Goal: Task Accomplishment & Management: Manage account settings

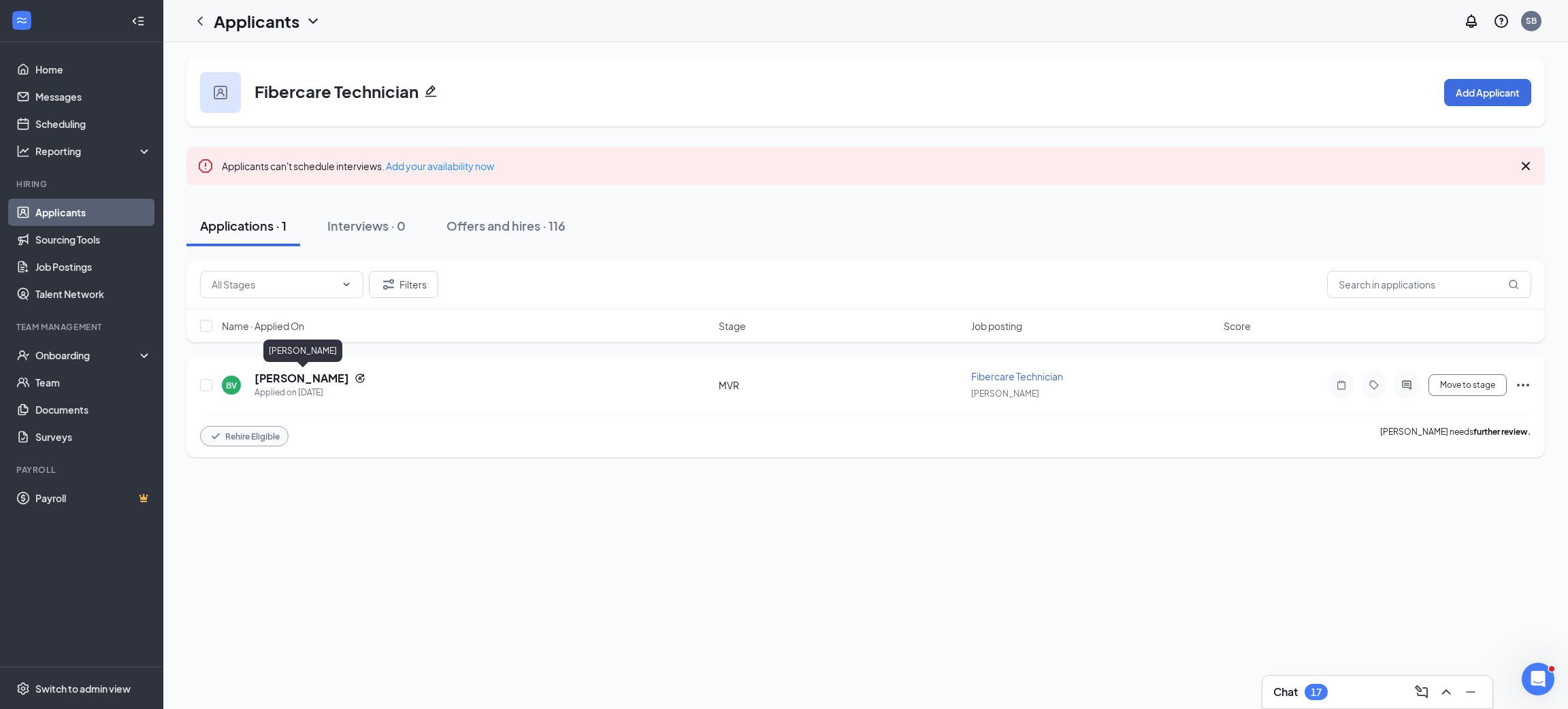
click at [331, 372] on h5 "[PERSON_NAME]" at bounding box center [302, 378] width 94 height 15
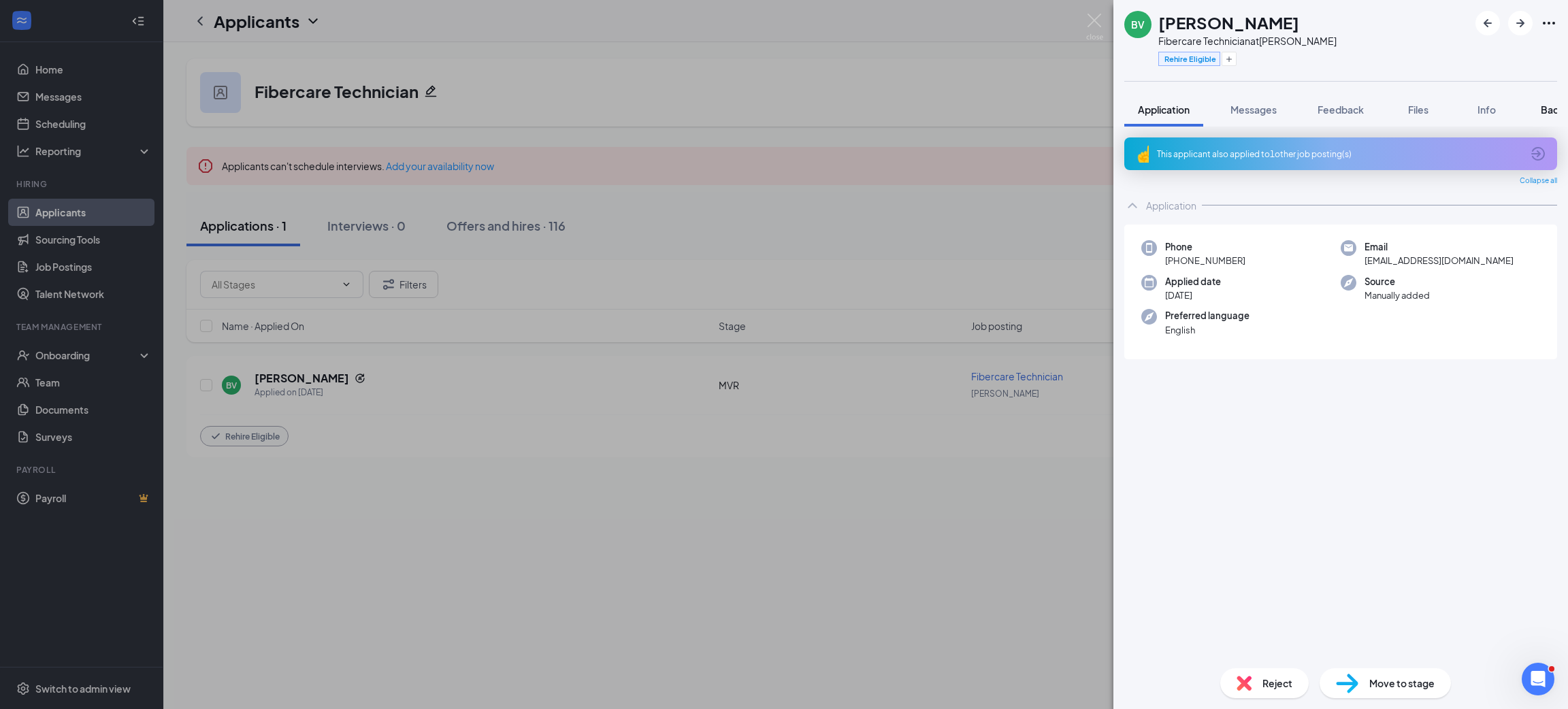
click at [1528, 109] on button "Background" at bounding box center [1569, 109] width 83 height 34
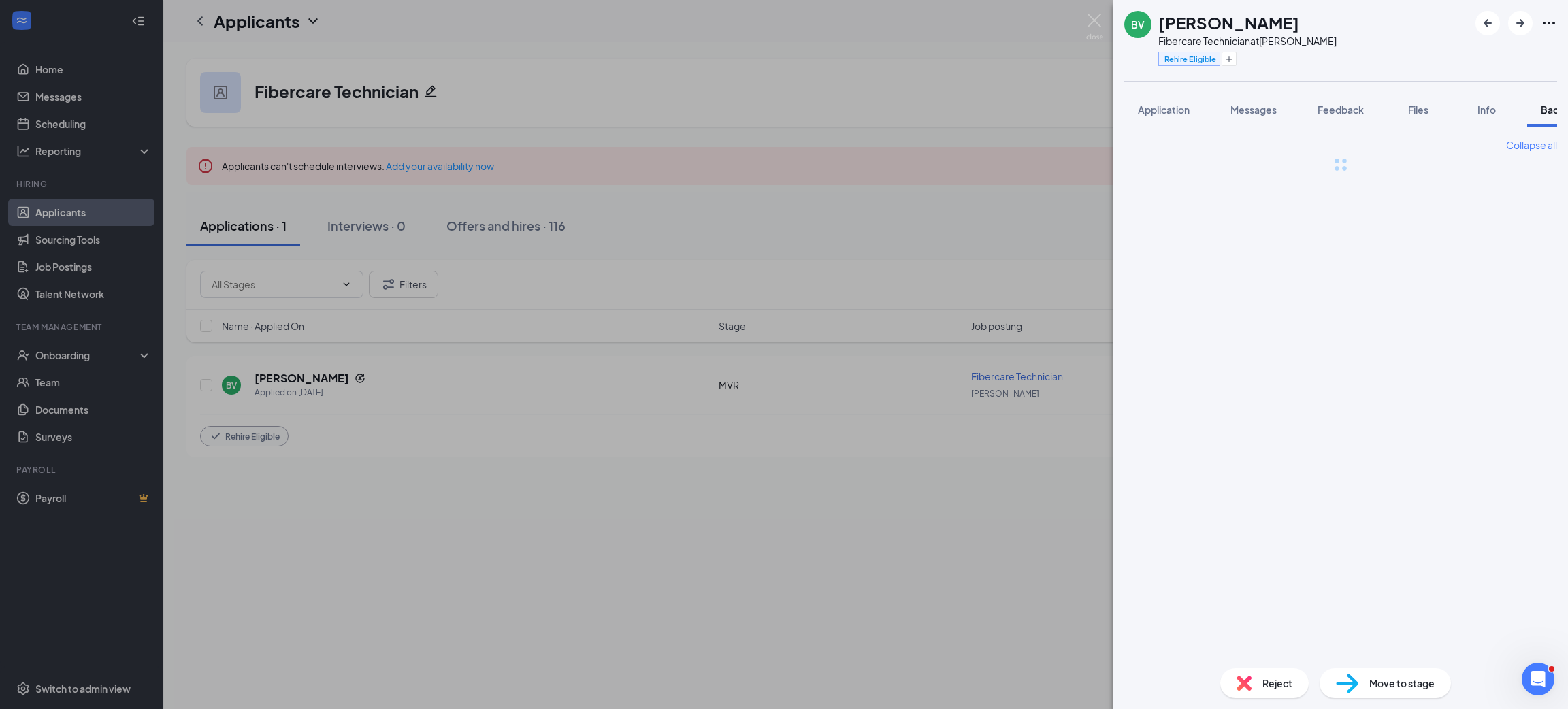
scroll to position [0, 55]
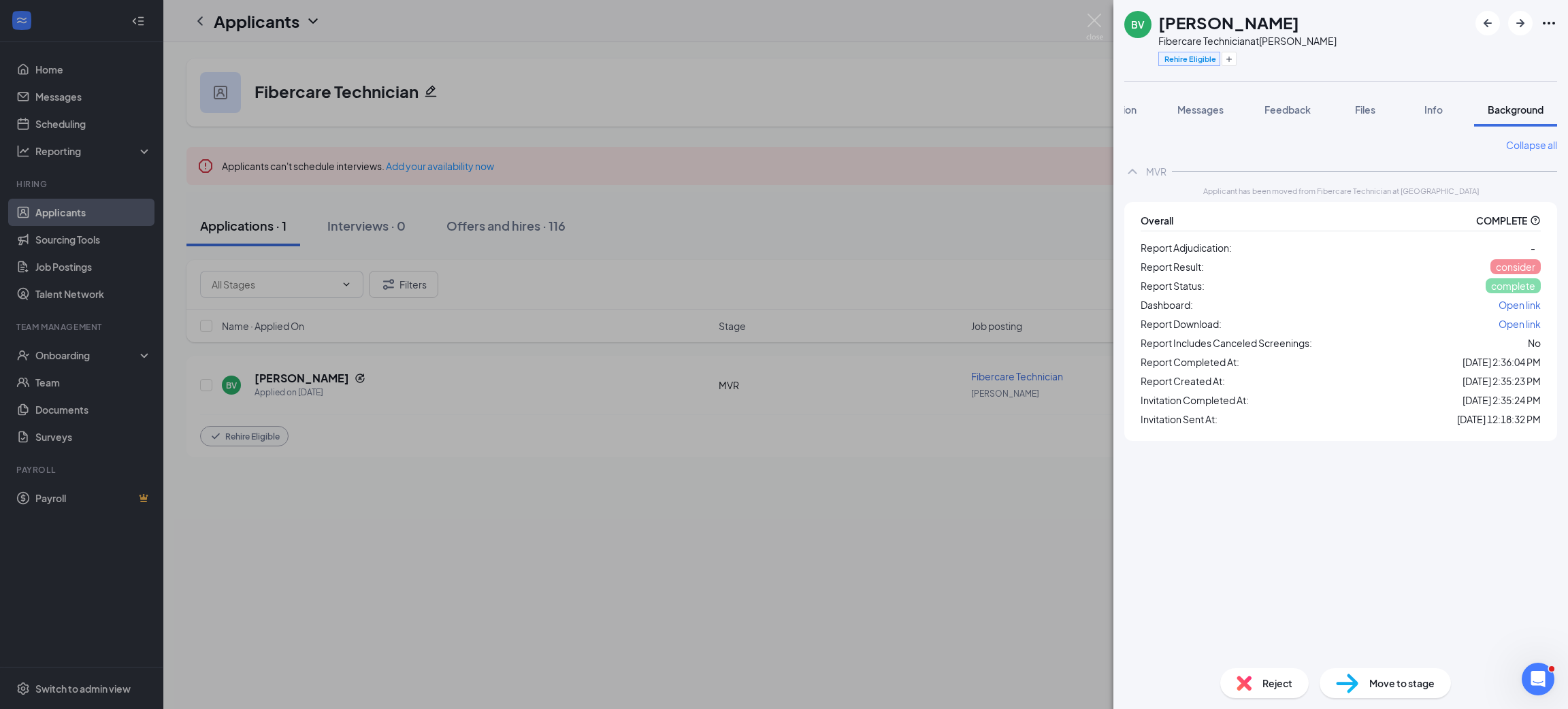
click at [1517, 309] on span "Open link" at bounding box center [1519, 305] width 42 height 12
click at [1071, 122] on div "BV Benito Valdez Gibson Fibercare Technician at Goddard Rehire Eligible Applica…" at bounding box center [784, 354] width 1568 height 709
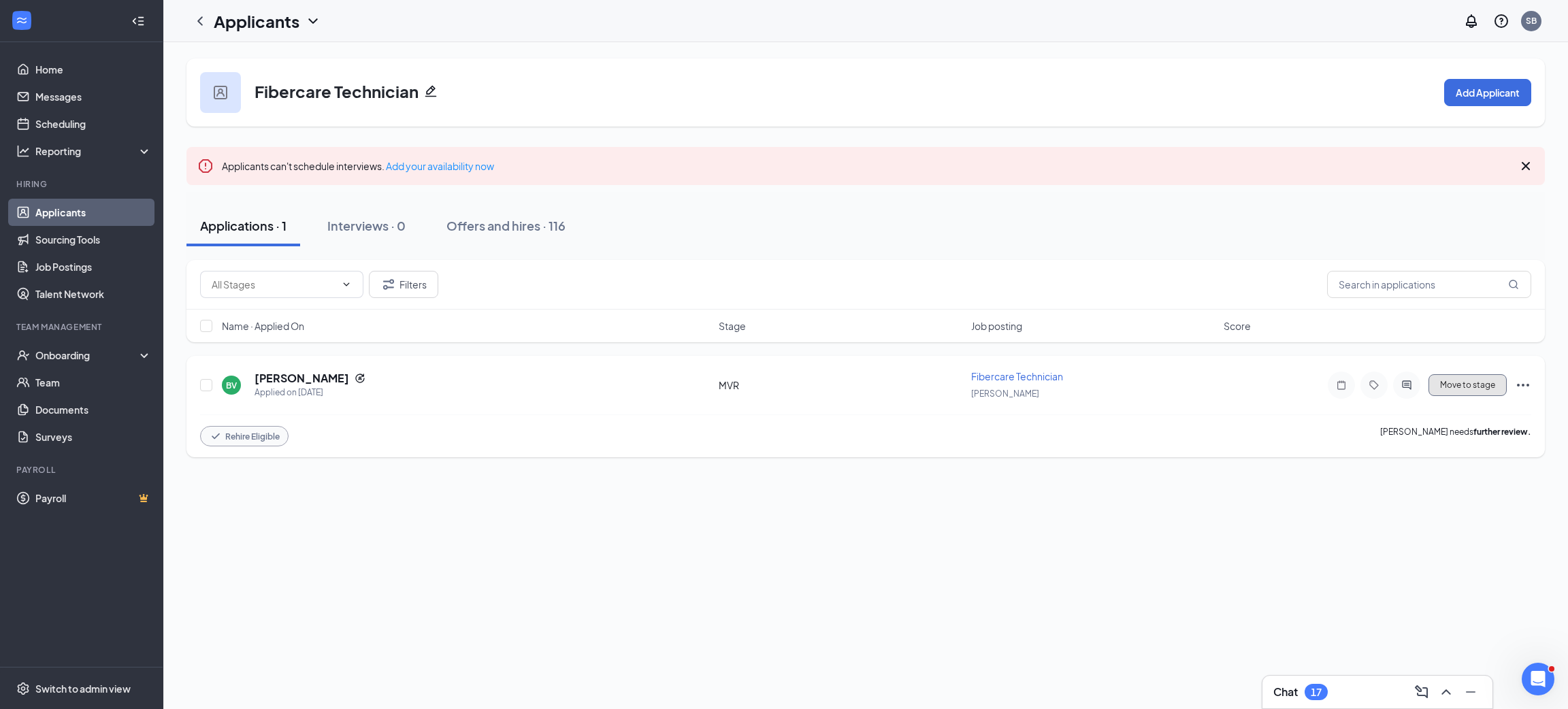
click at [1478, 392] on button "Move to stage" at bounding box center [1467, 385] width 78 height 22
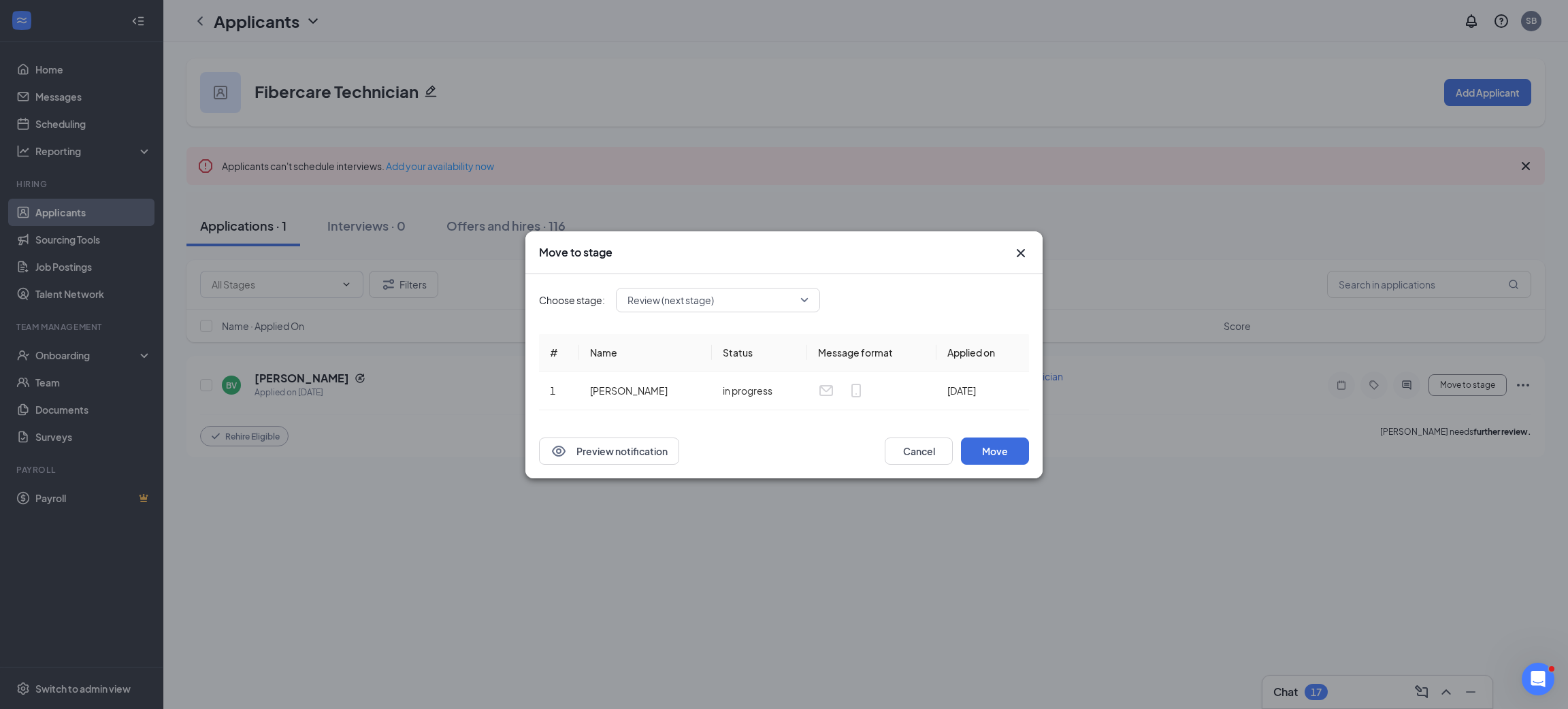
click at [774, 295] on span "Review (next stage)" at bounding box center [712, 300] width 169 height 20
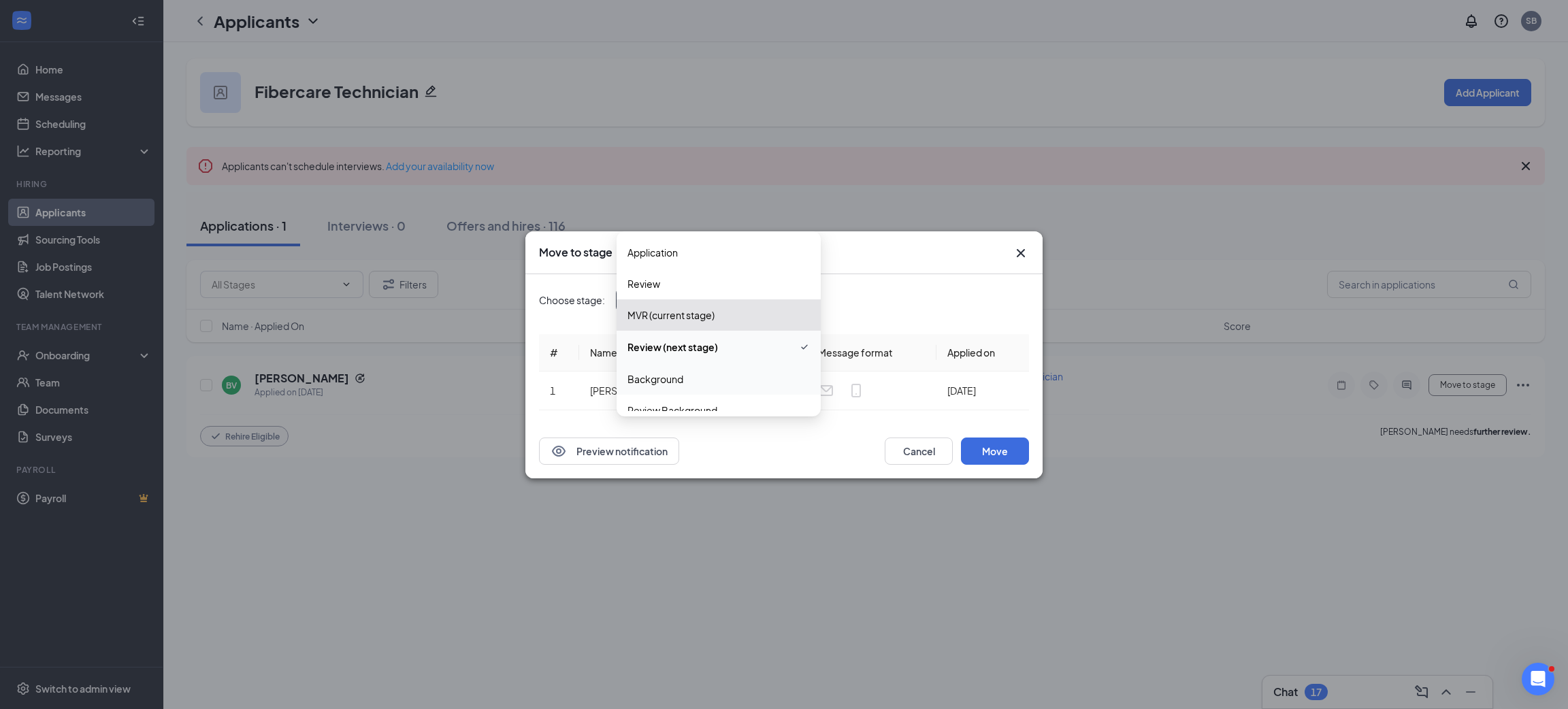
click at [716, 369] on div "Background" at bounding box center [719, 378] width 204 height 31
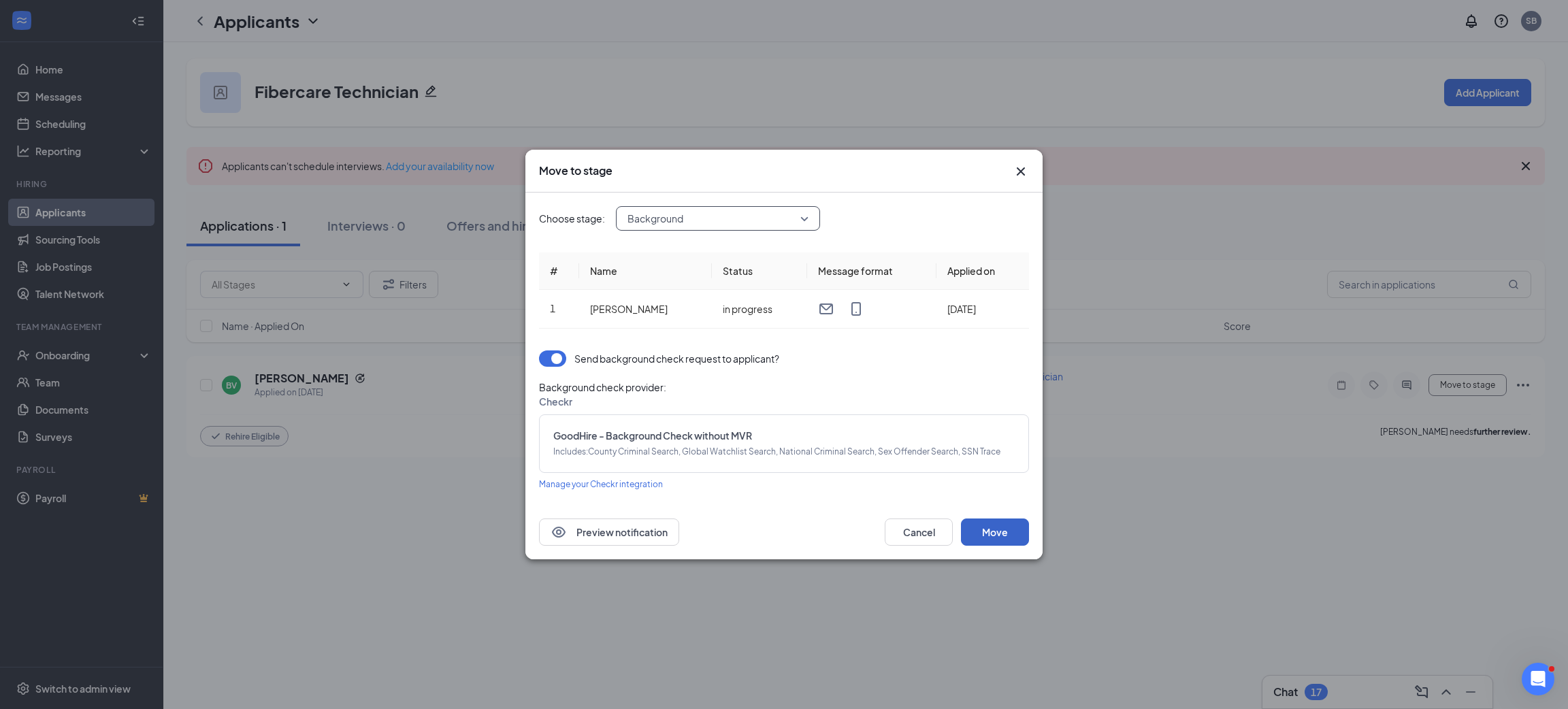
click at [1003, 523] on button "Move" at bounding box center [995, 532] width 68 height 27
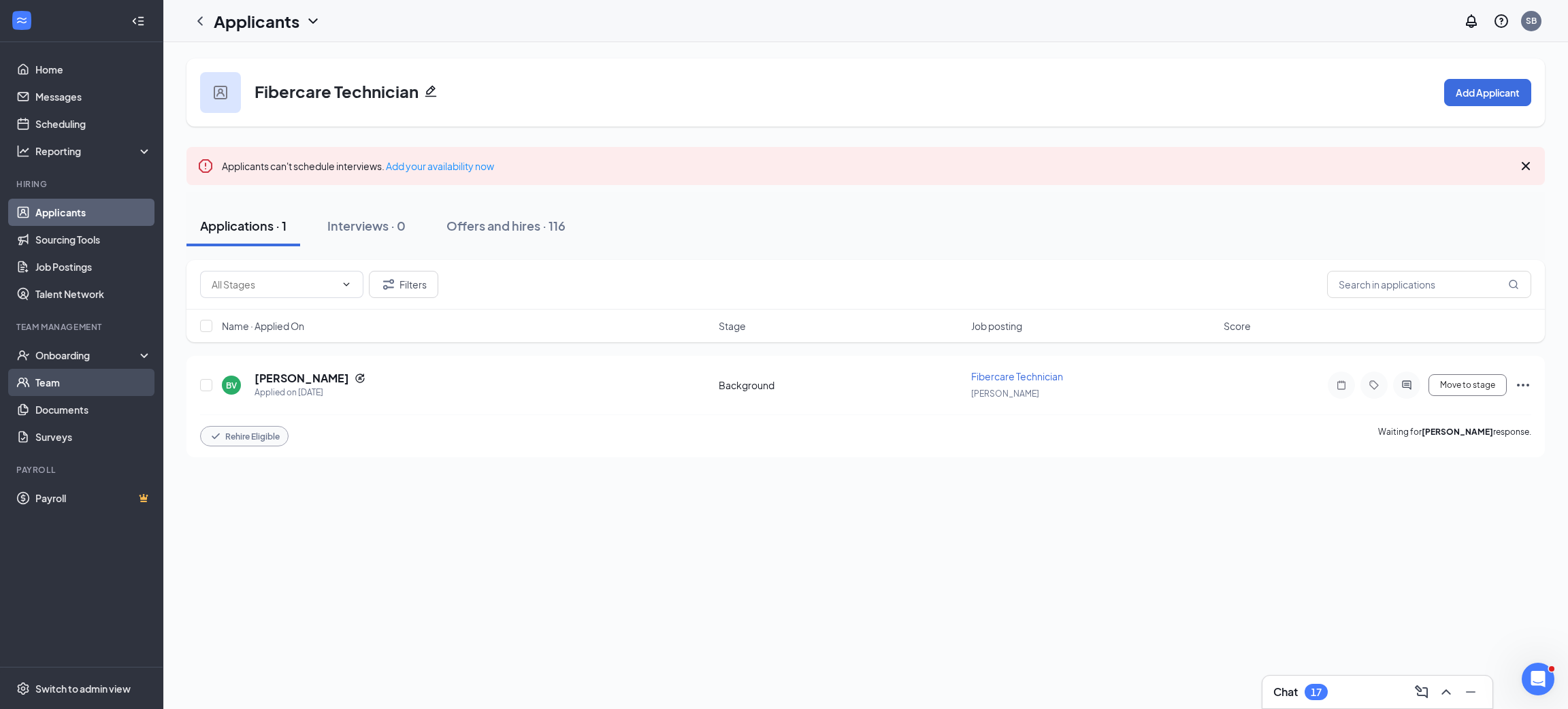
click at [68, 392] on link "Team" at bounding box center [94, 382] width 117 height 27
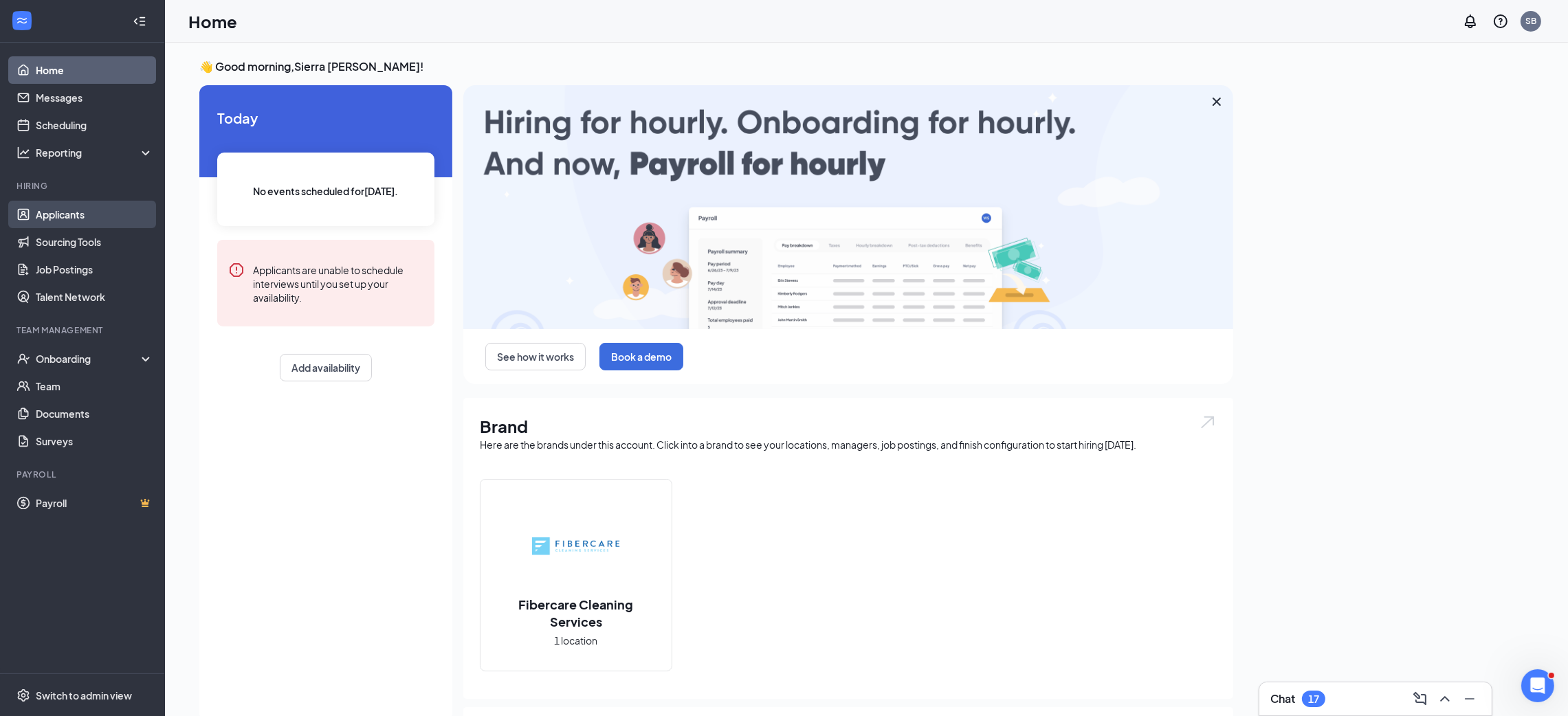
click at [69, 218] on link "Applicants" at bounding box center [95, 214] width 118 height 27
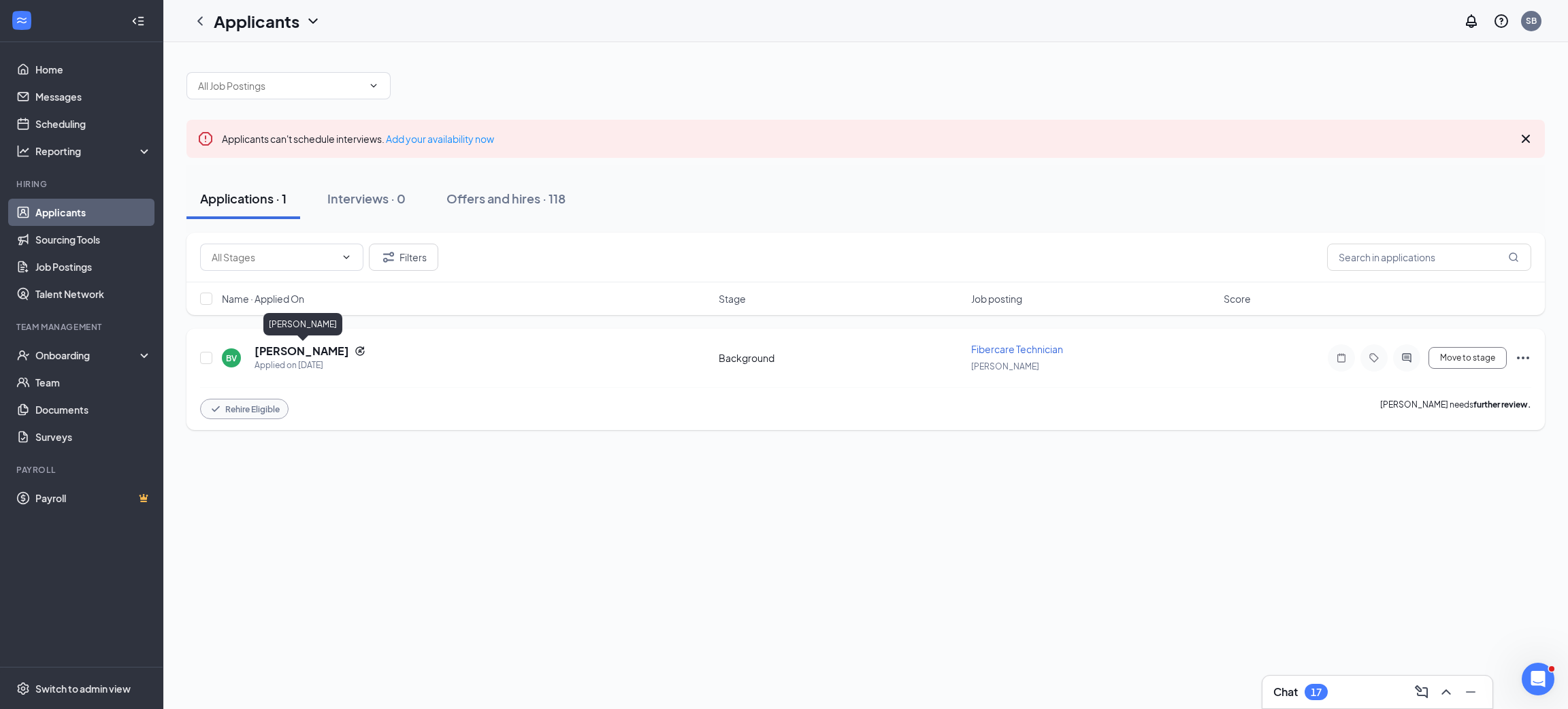
click at [332, 349] on h5 "[PERSON_NAME]" at bounding box center [302, 351] width 94 height 15
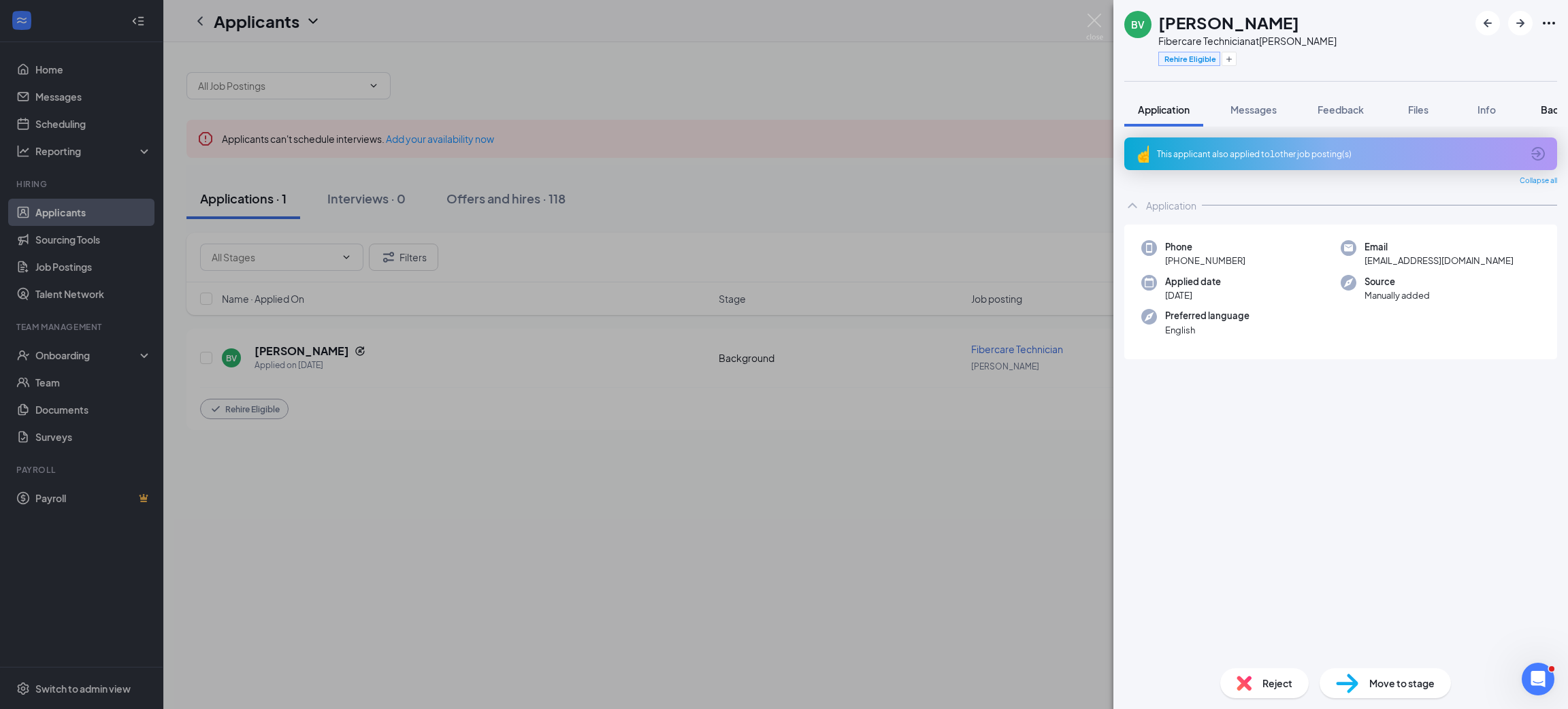
click at [1539, 112] on button "Background" at bounding box center [1569, 109] width 83 height 34
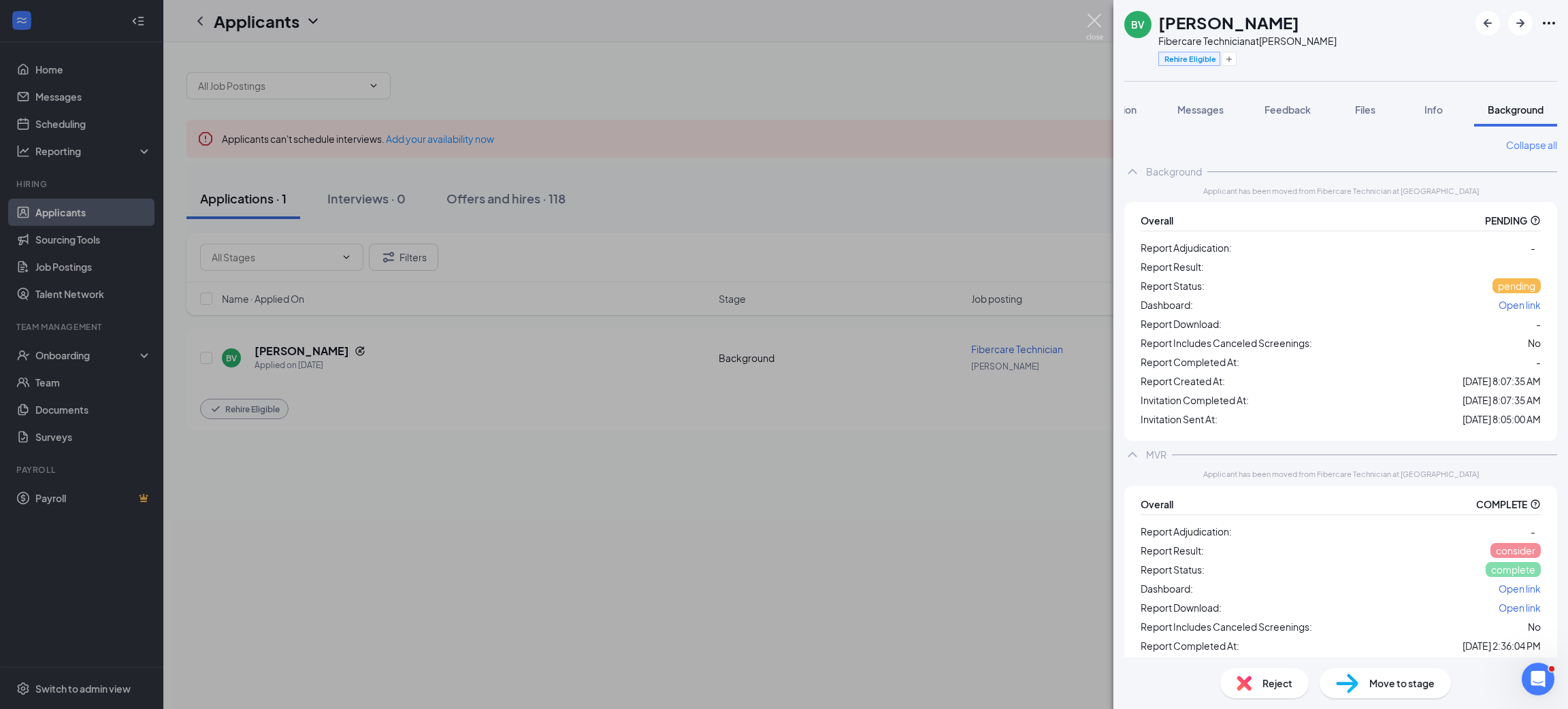
click at [1094, 27] on img at bounding box center [1094, 27] width 17 height 26
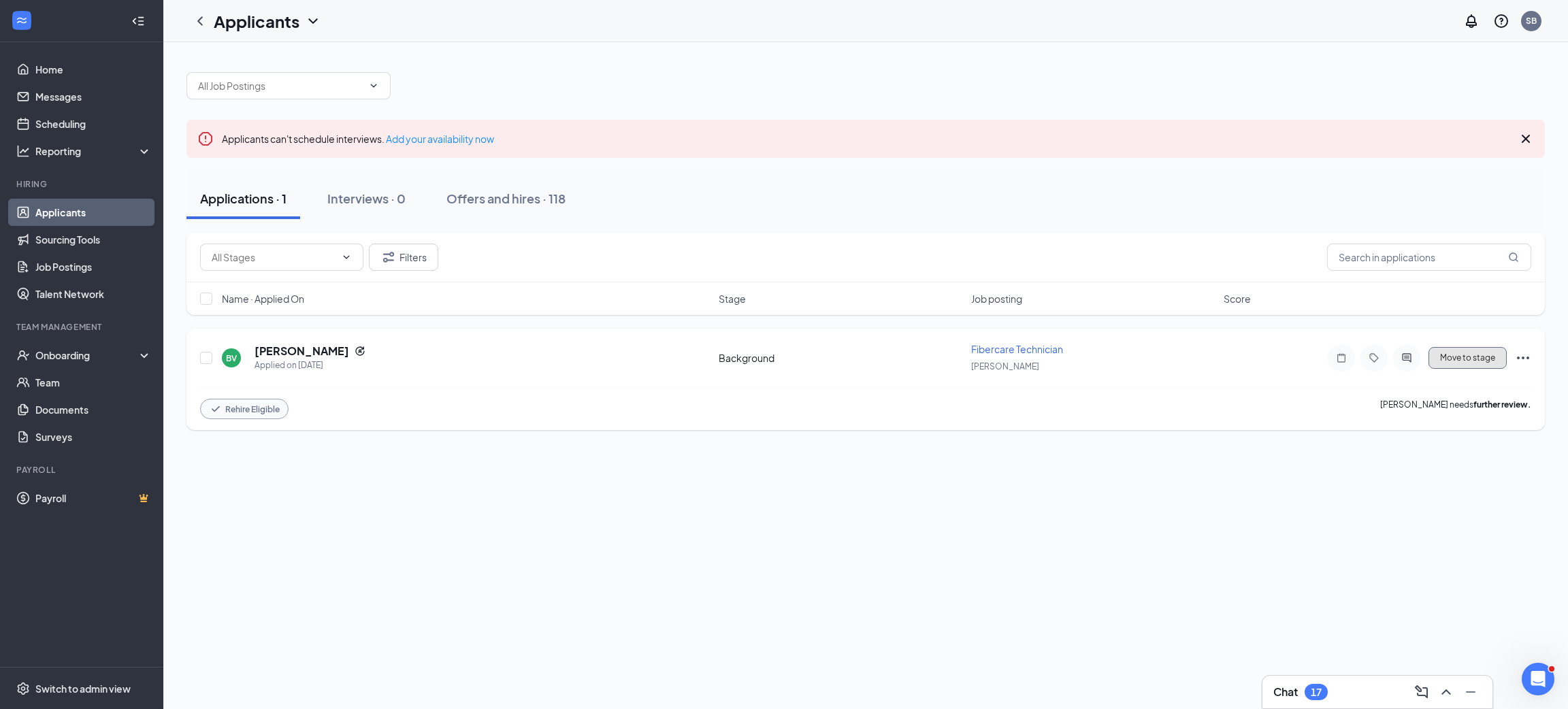
click at [1467, 365] on button "Move to stage" at bounding box center [1467, 358] width 78 height 22
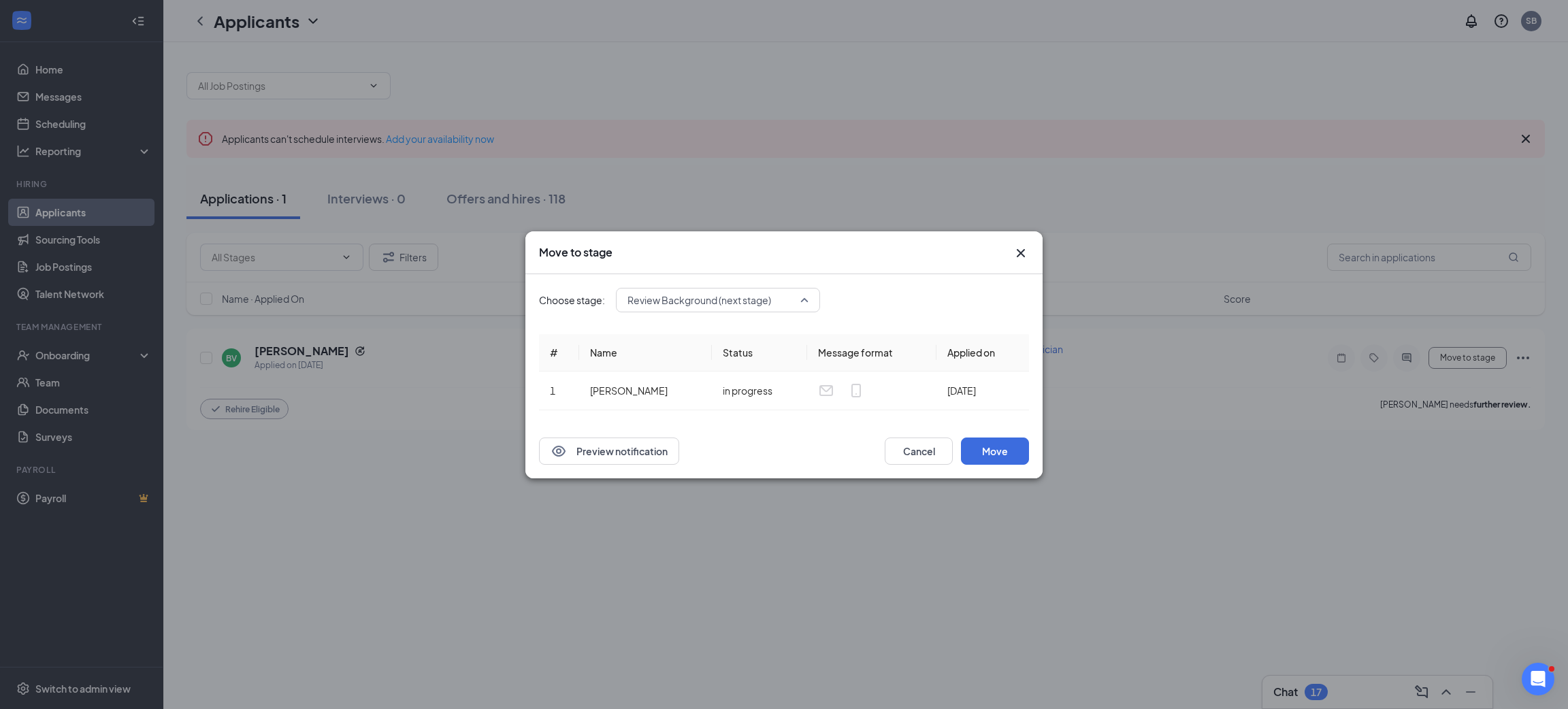
click at [750, 305] on span "Review Background (next stage)" at bounding box center [699, 300] width 144 height 20
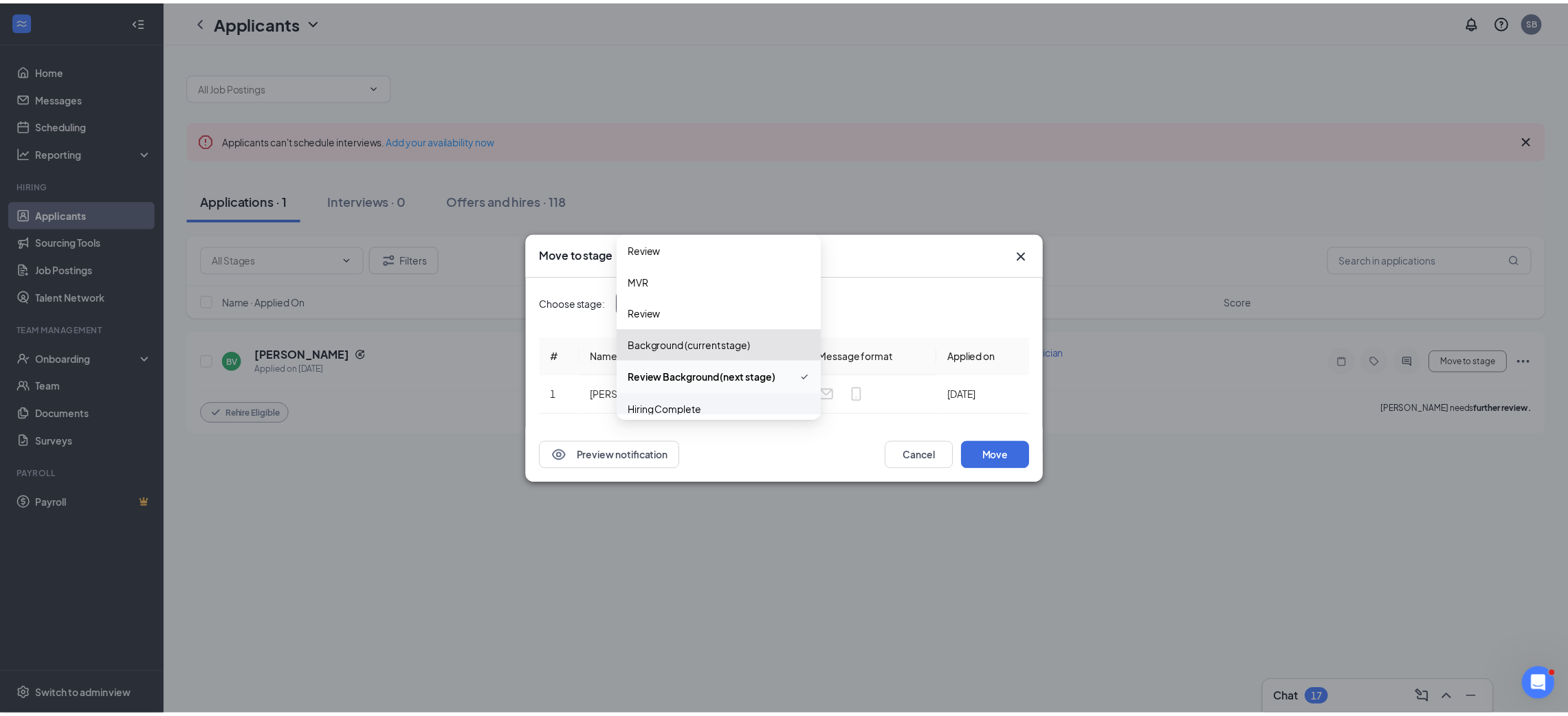
scroll to position [47, 0]
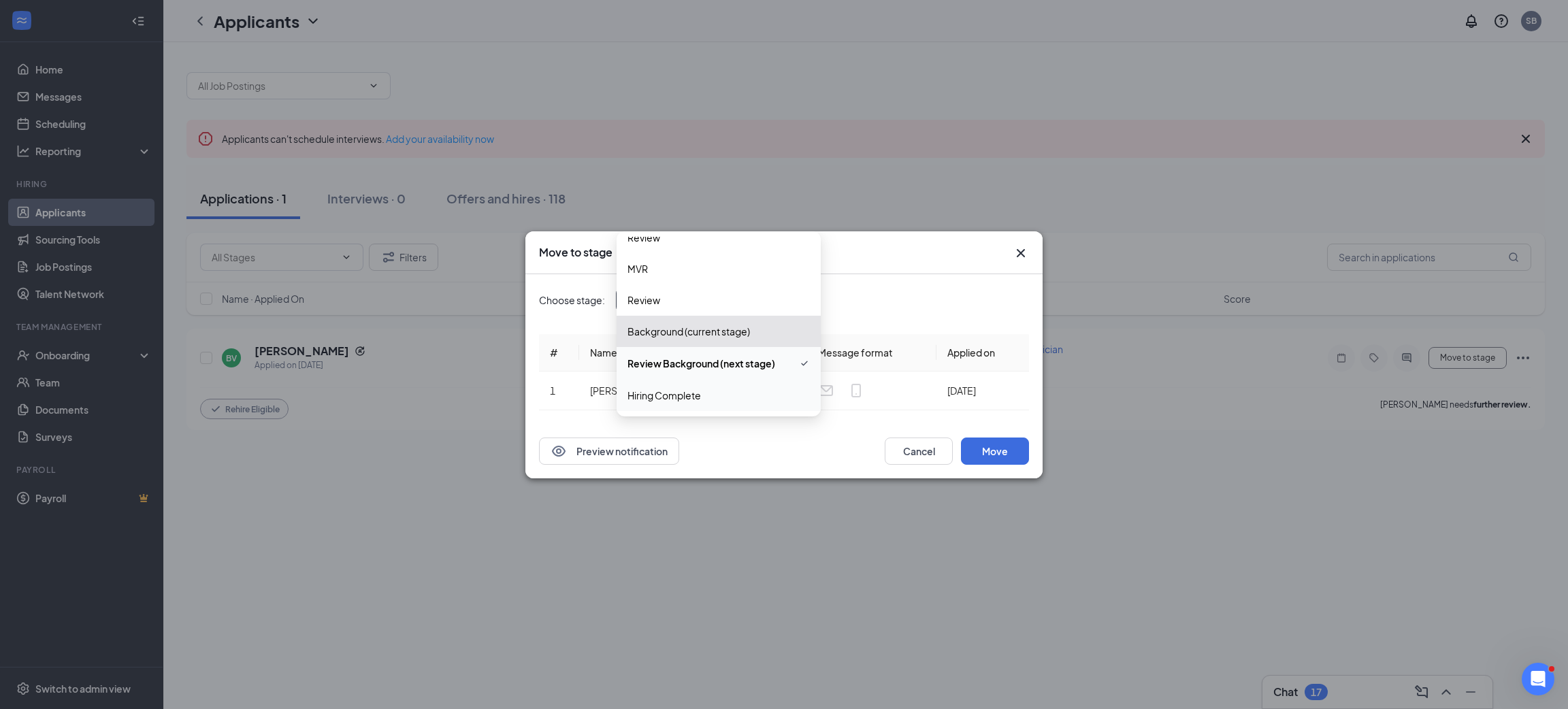
click at [717, 392] on span "Hiring Complete" at bounding box center [719, 396] width 183 height 15
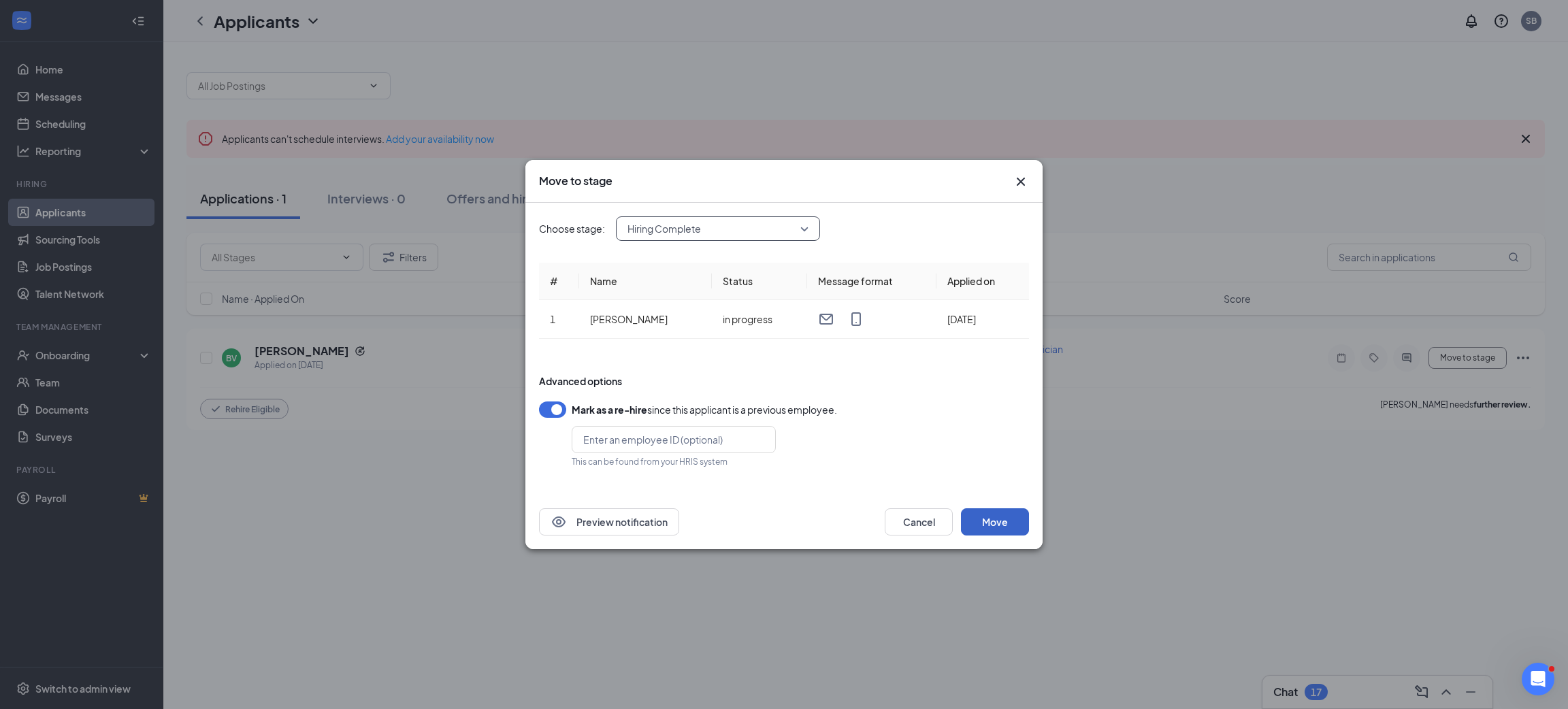
click at [990, 521] on button "Move" at bounding box center [995, 522] width 68 height 27
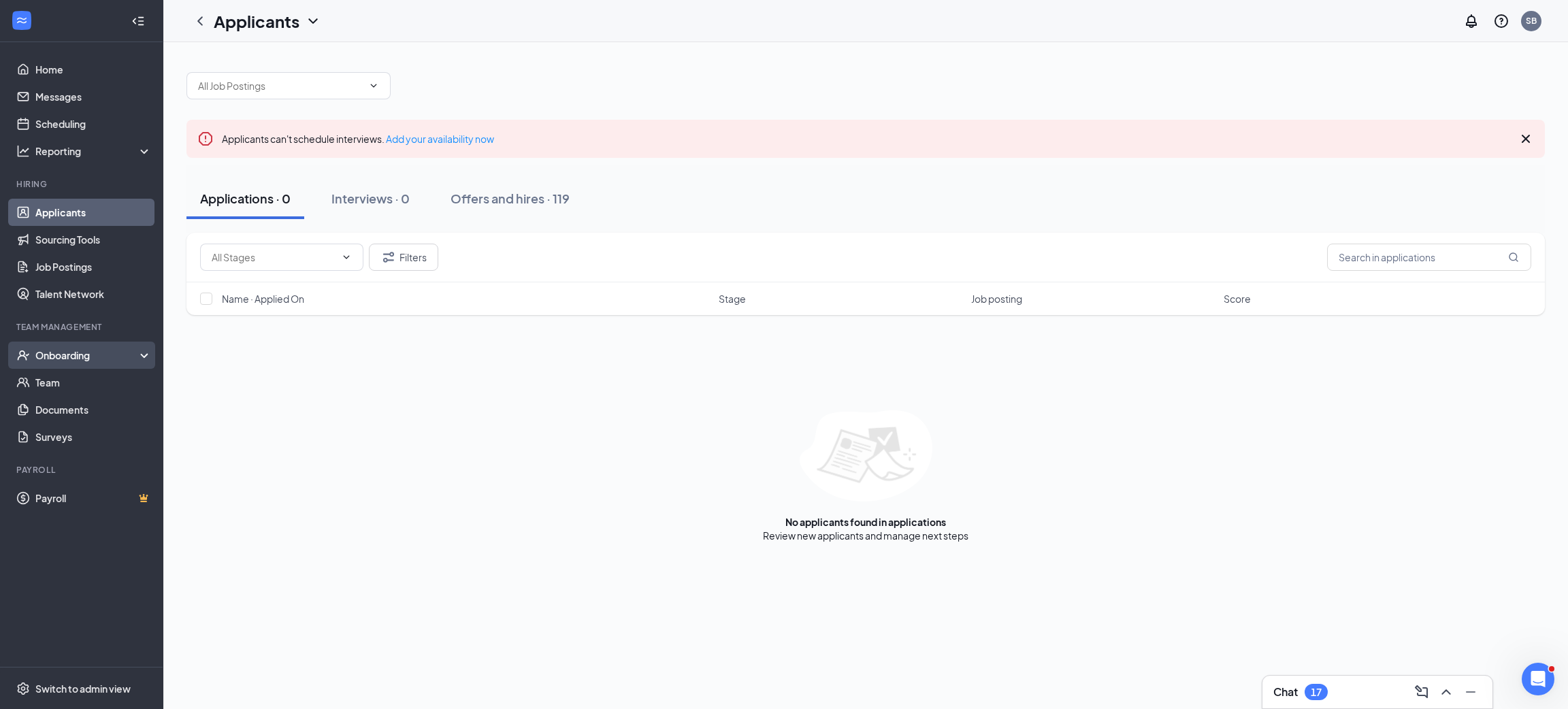
click at [103, 351] on div "Onboarding" at bounding box center [87, 356] width 105 height 14
click at [107, 385] on link "Overview" at bounding box center [94, 382] width 117 height 27
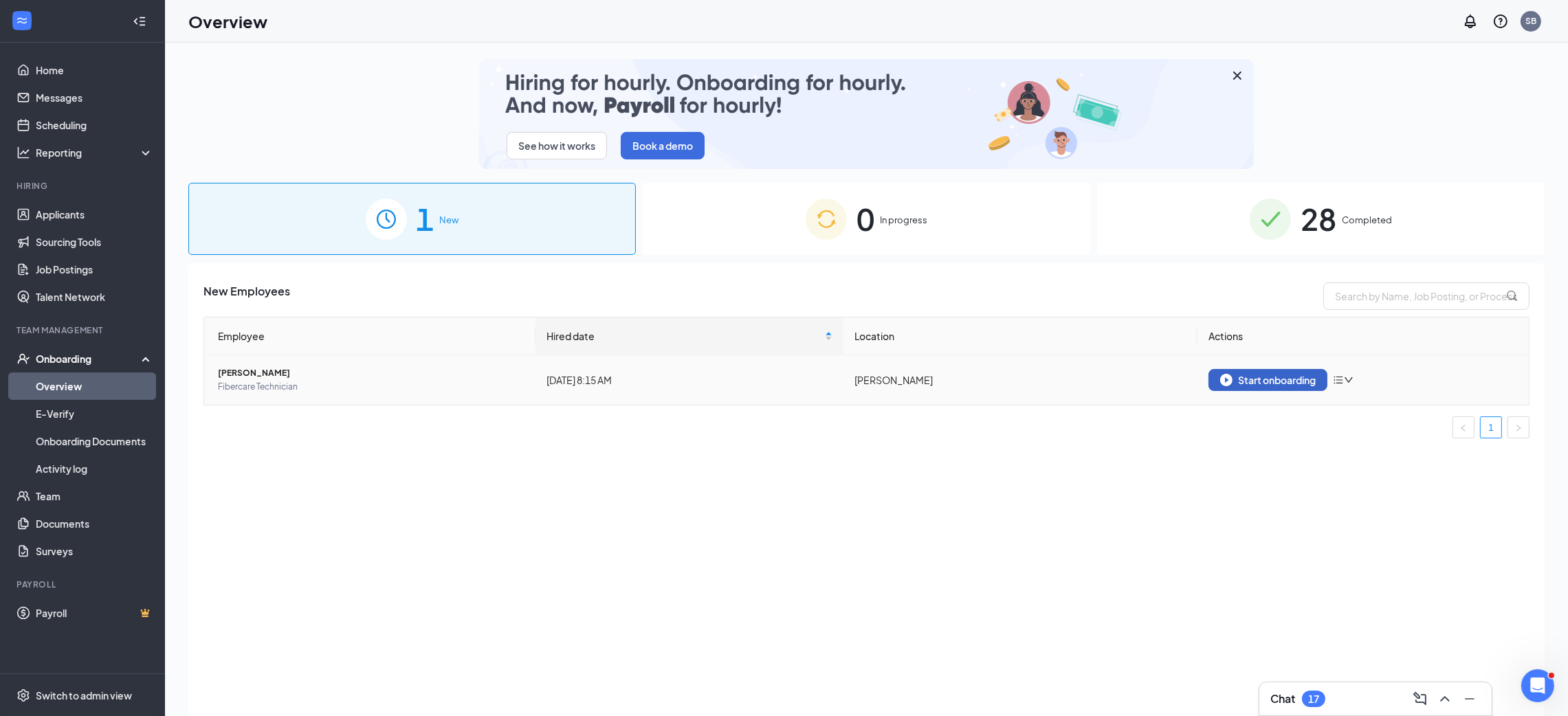
click at [1299, 379] on div "Start onboarding" at bounding box center [1268, 380] width 95 height 13
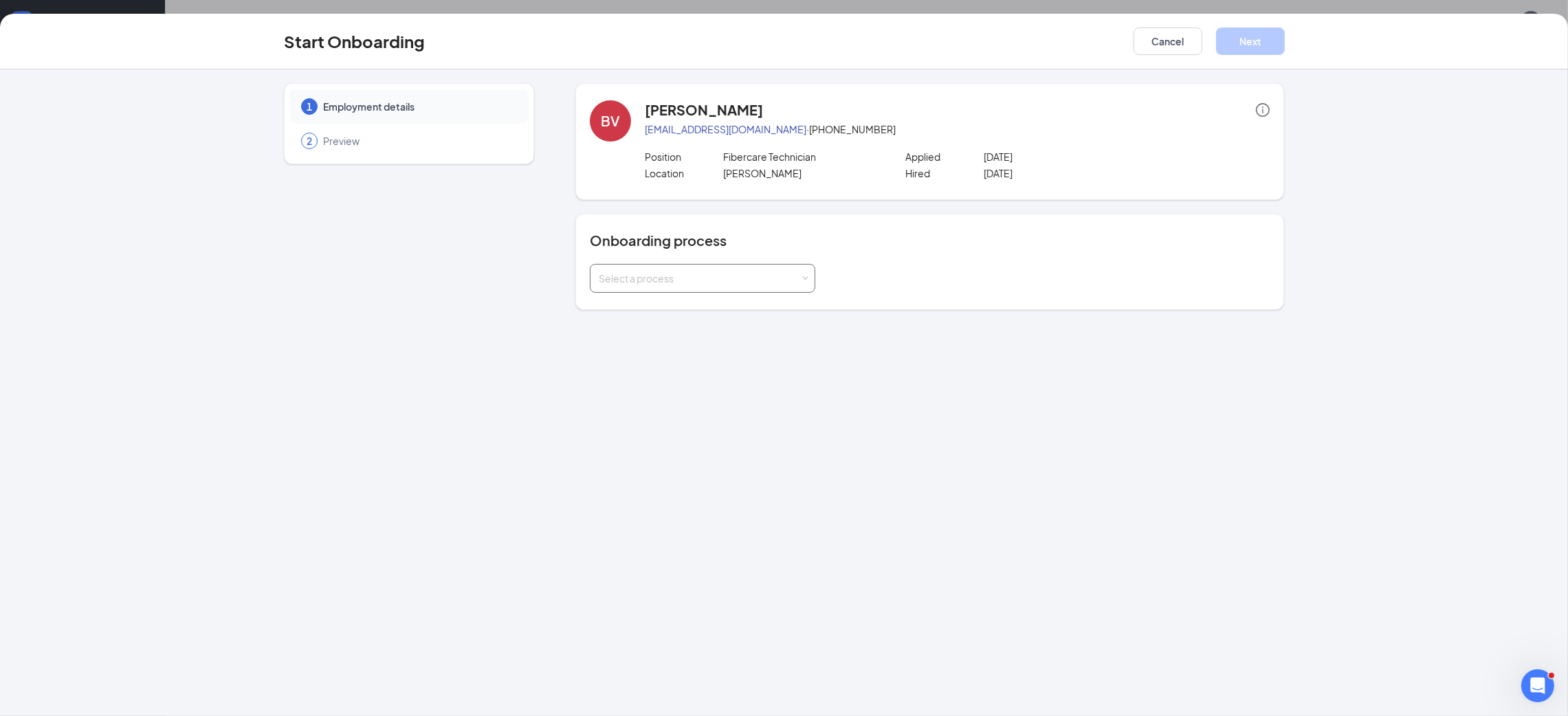
click at [752, 271] on div "Select a process" at bounding box center [703, 278] width 208 height 27
click at [668, 386] on div "1 Employment details 2 Preview BV [PERSON_NAME] [EMAIL_ADDRESS][DOMAIN_NAME] · …" at bounding box center [784, 393] width 1568 height 647
click at [690, 281] on div "Select a process" at bounding box center [699, 278] width 201 height 14
click at [677, 353] on span "Road Employee [US_STATE] (not ready)" at bounding box center [683, 356] width 175 height 13
click at [1161, 46] on button "Cancel" at bounding box center [1168, 41] width 69 height 27
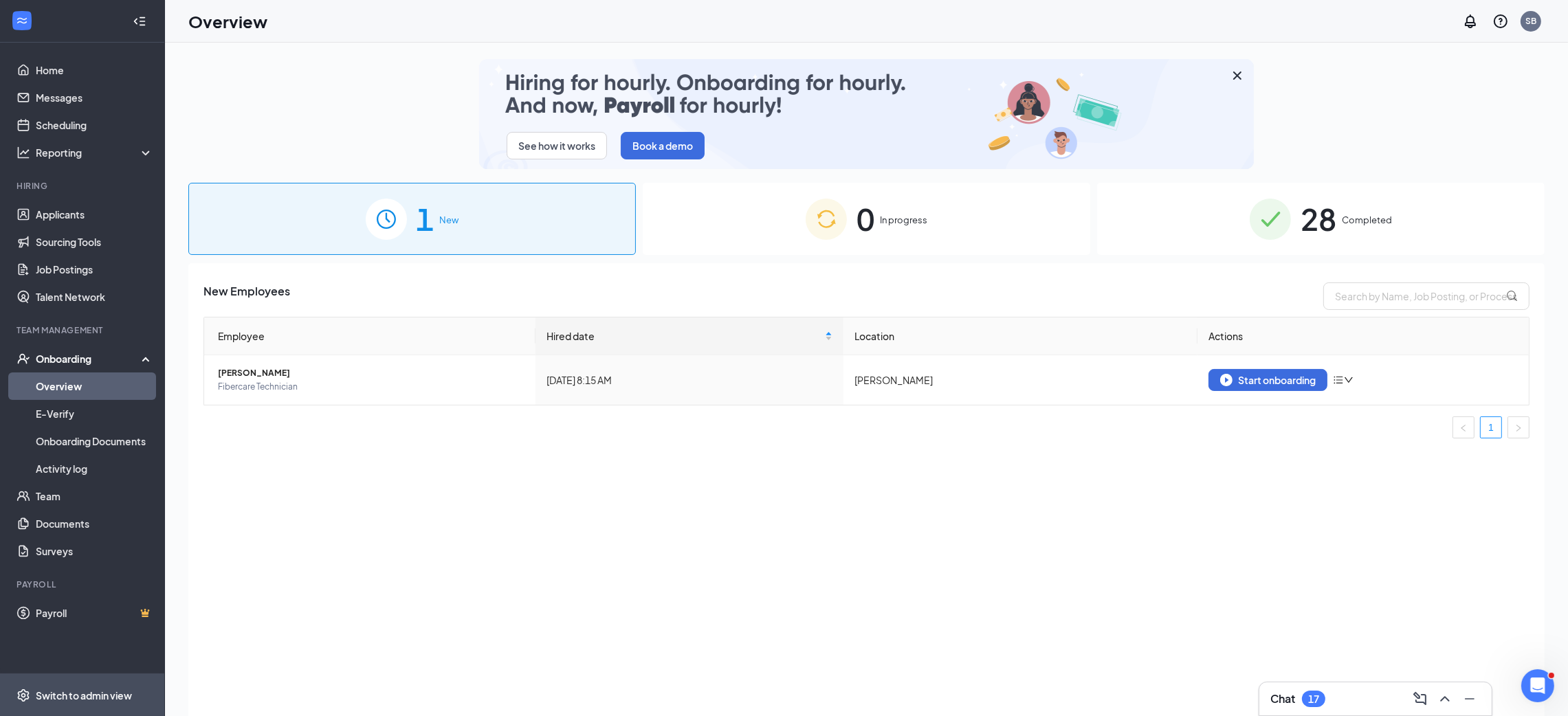
click at [89, 696] on div "Switch to admin view" at bounding box center [83, 696] width 96 height 14
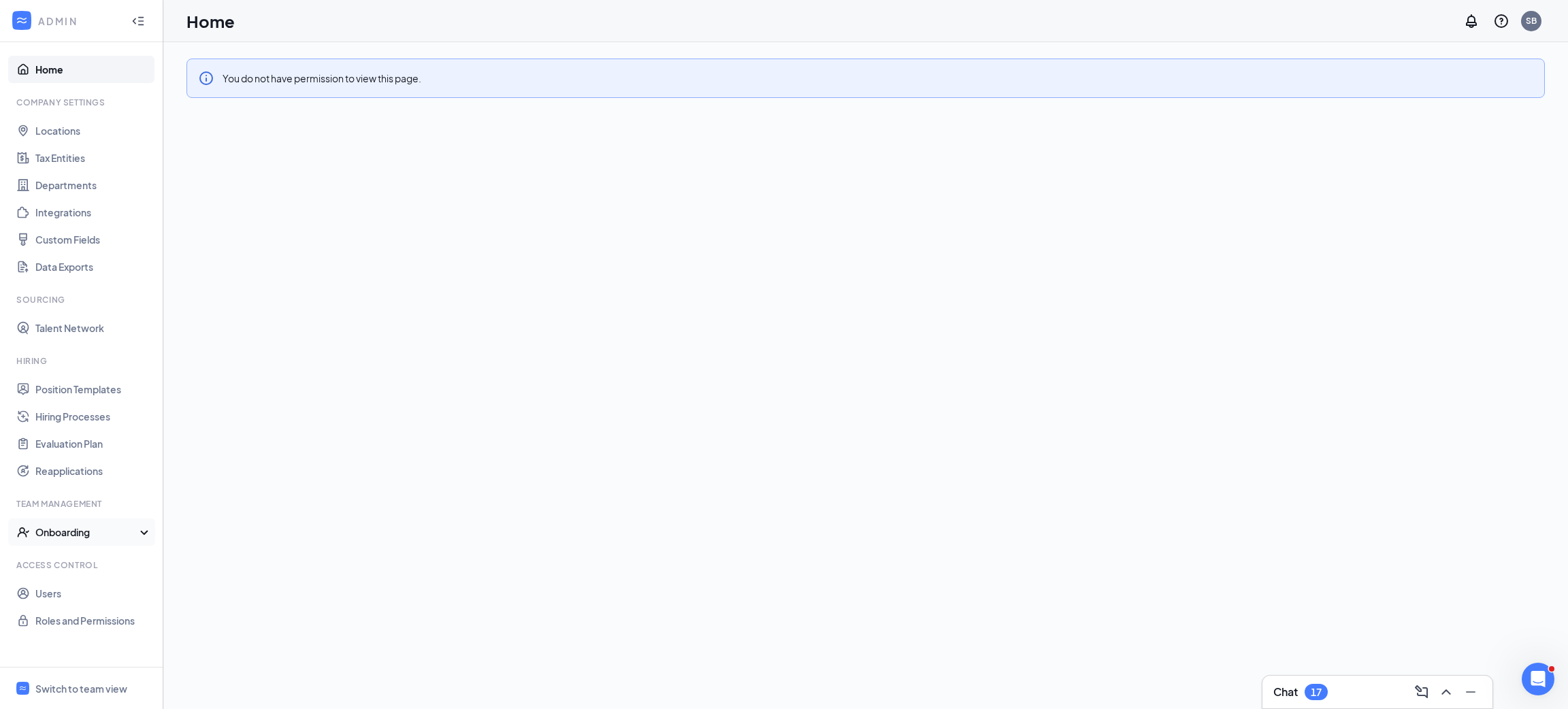
click at [83, 535] on div "Onboarding" at bounding box center [87, 533] width 105 height 14
click at [97, 561] on link "Onboarding Processes" at bounding box center [94, 559] width 117 height 27
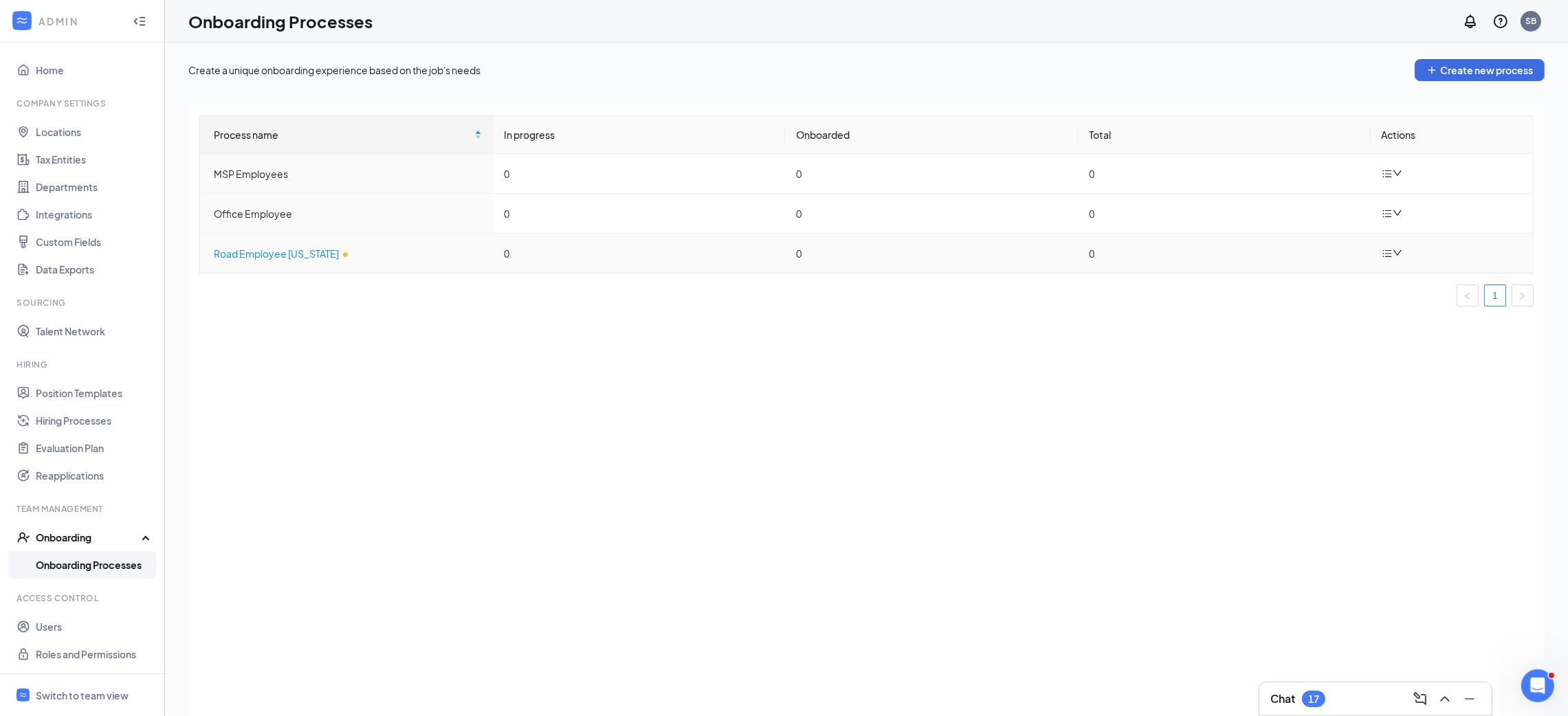
click at [374, 261] on div "Road Employee [US_STATE]" at bounding box center [348, 254] width 268 height 15
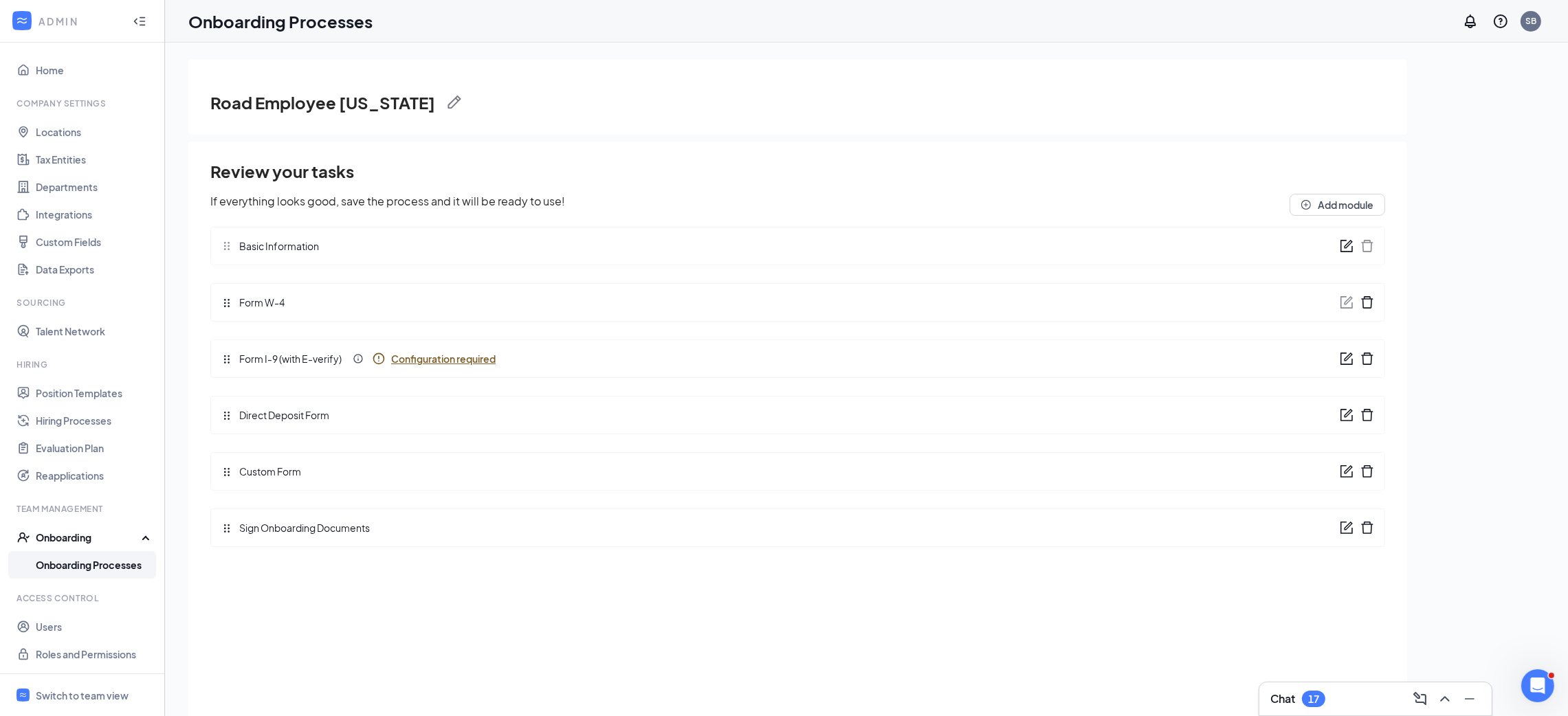
click at [427, 361] on span "Configuration required" at bounding box center [443, 359] width 104 height 14
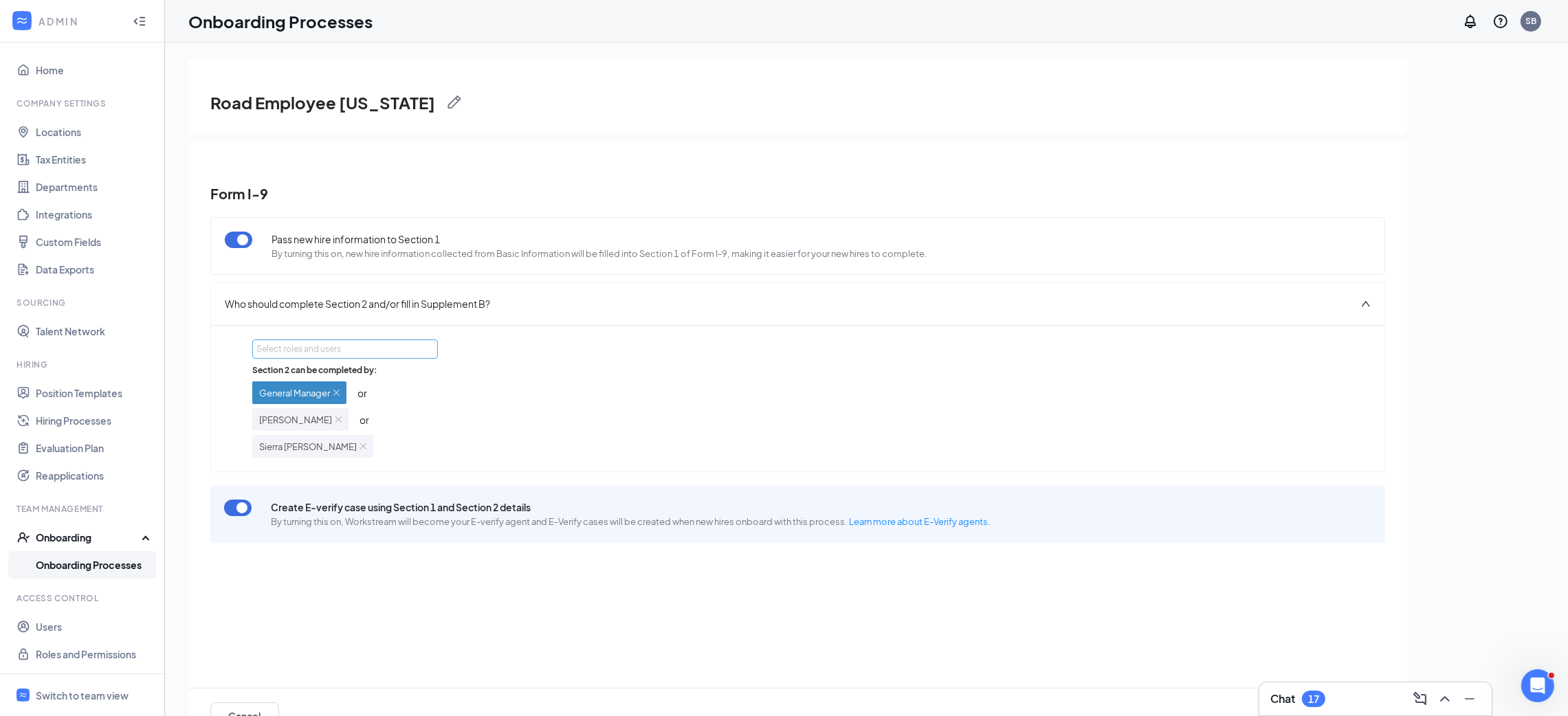
scroll to position [61, 0]
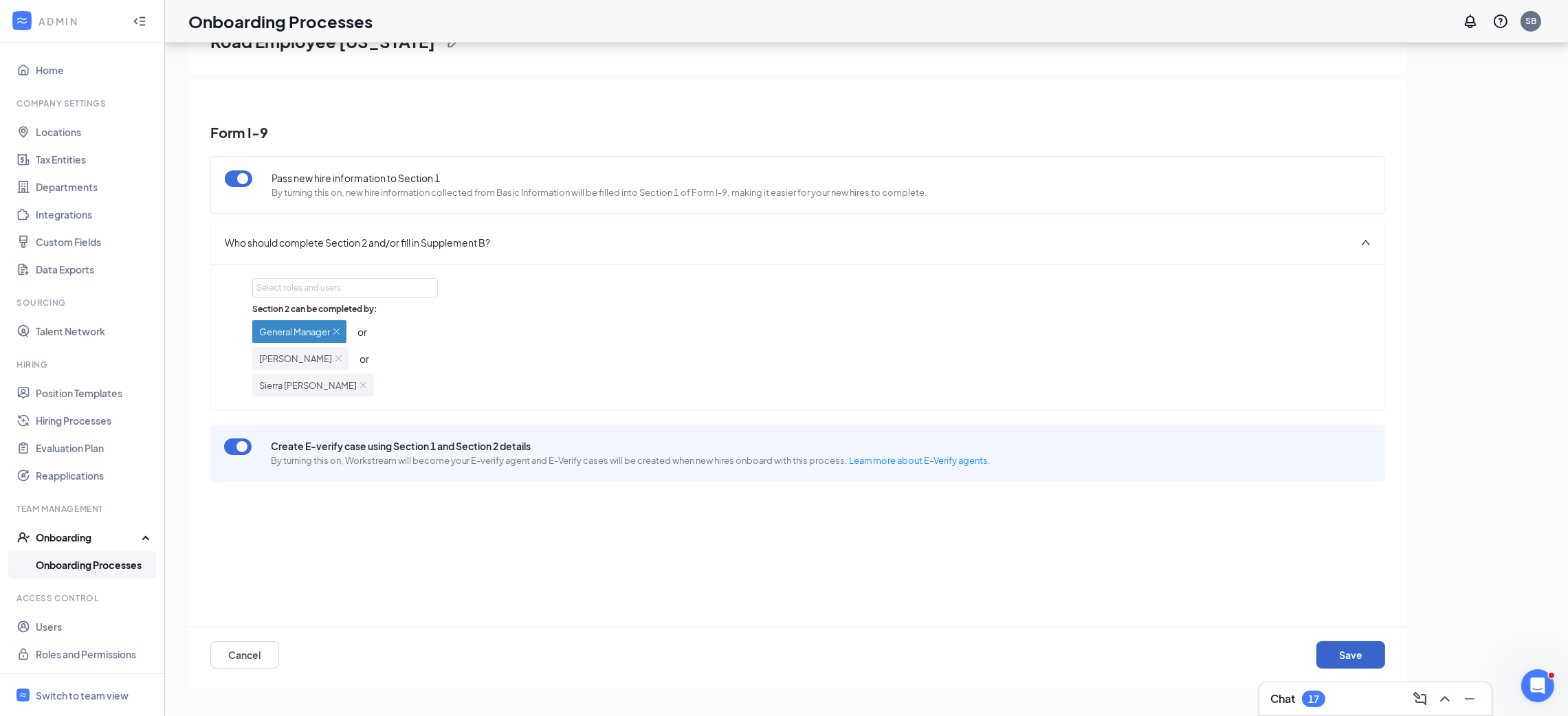
click at [1351, 662] on button "Save" at bounding box center [1351, 654] width 69 height 27
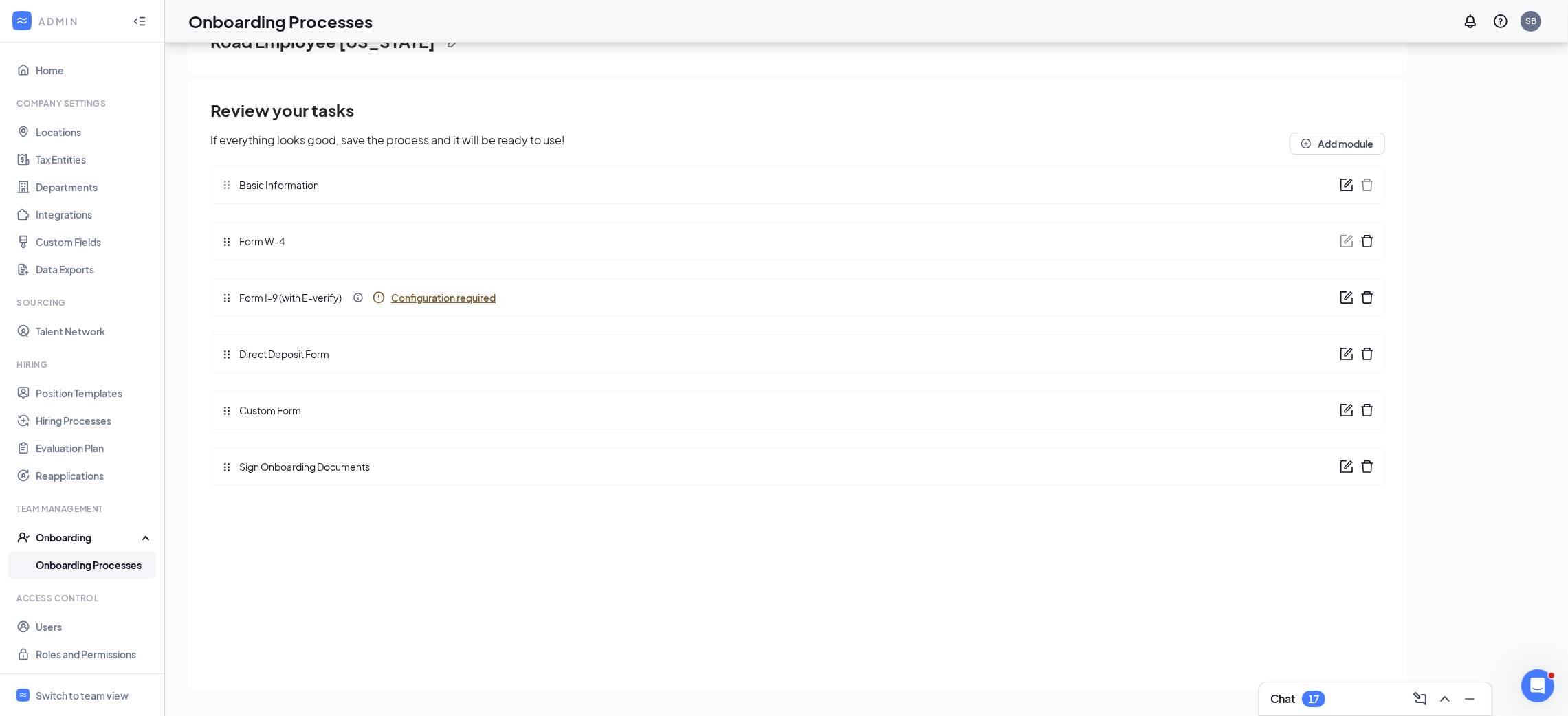
click at [443, 287] on div "Form I-9 (with E-verify) Configuration required" at bounding box center [797, 297] width 1175 height 39
click at [444, 294] on span "Configuration required" at bounding box center [443, 298] width 104 height 14
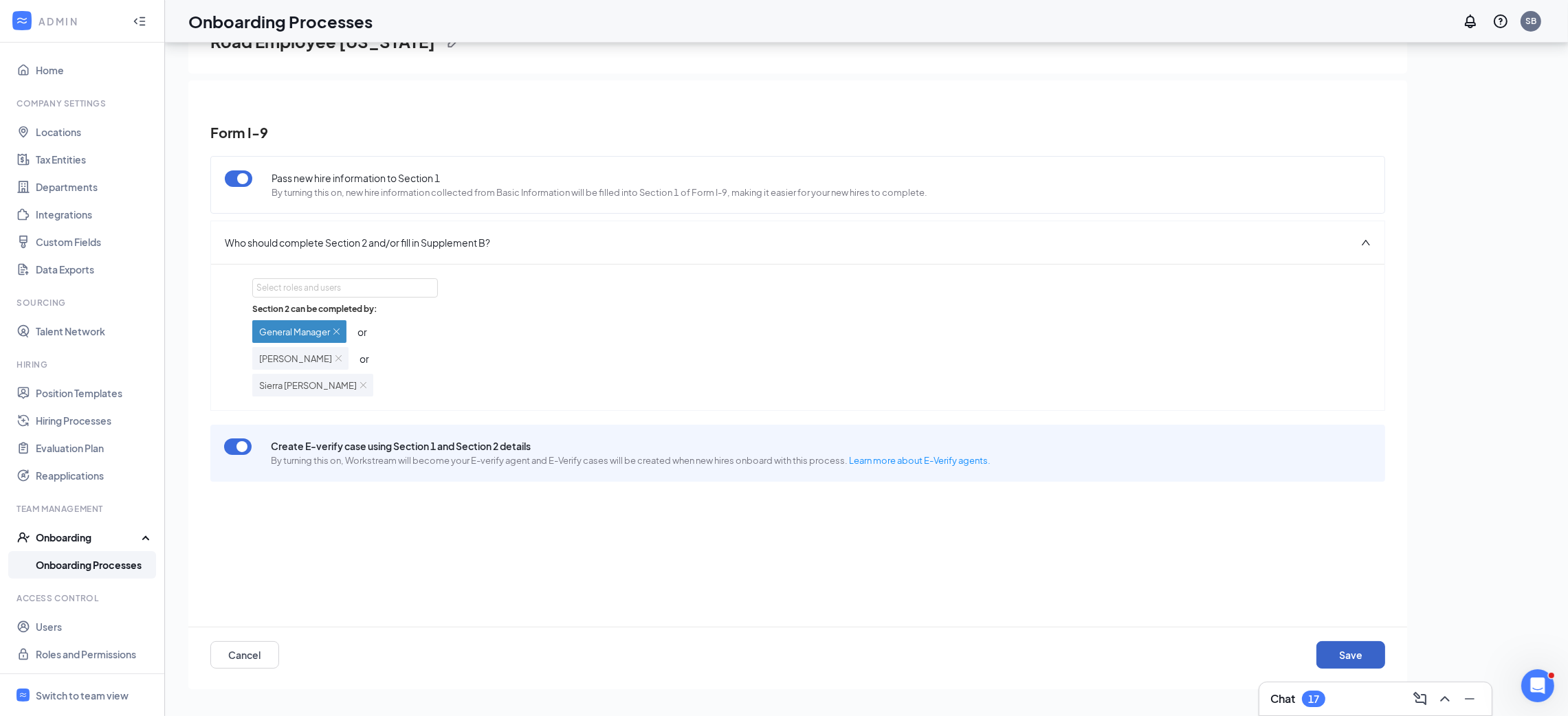
click at [1348, 650] on button "Save" at bounding box center [1351, 654] width 69 height 27
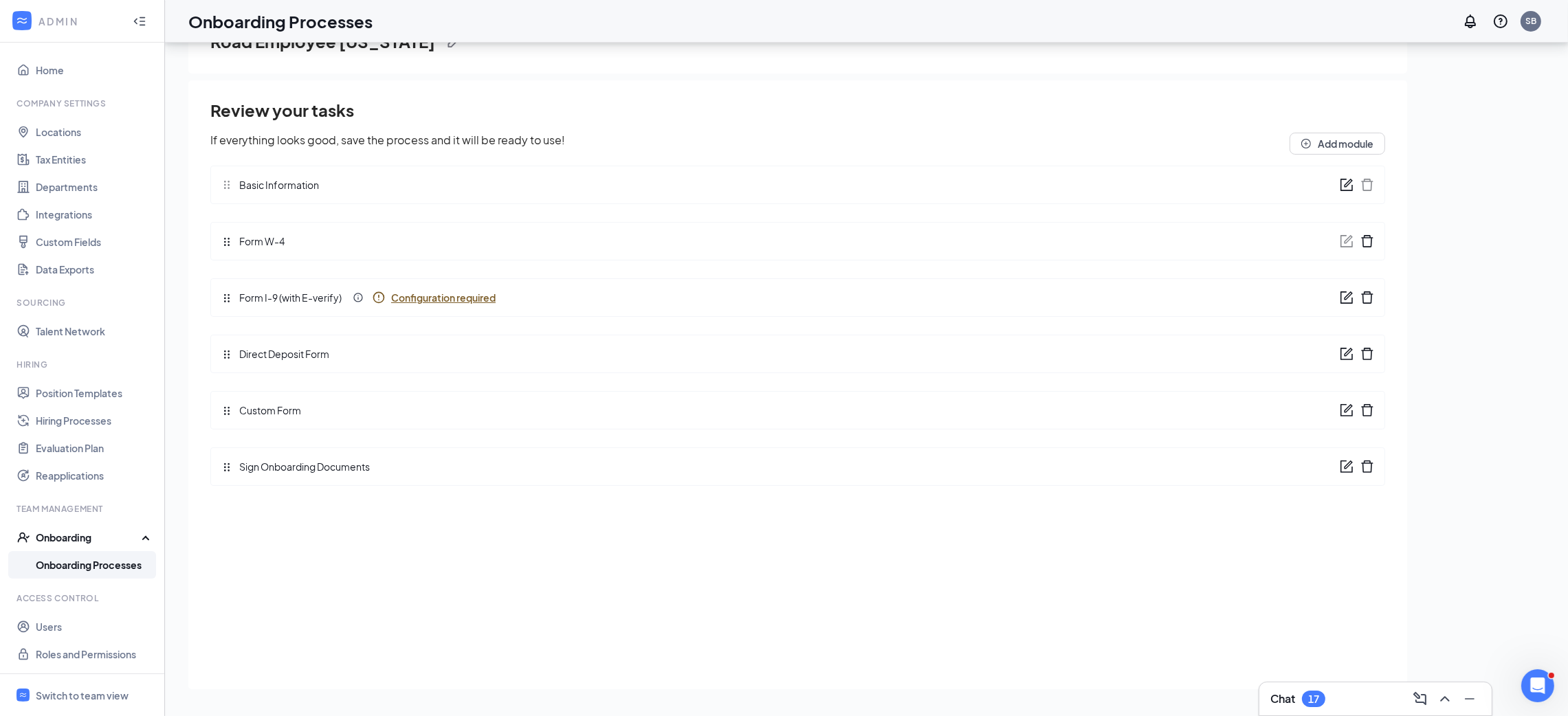
click at [412, 299] on span "Configuration required" at bounding box center [443, 298] width 104 height 14
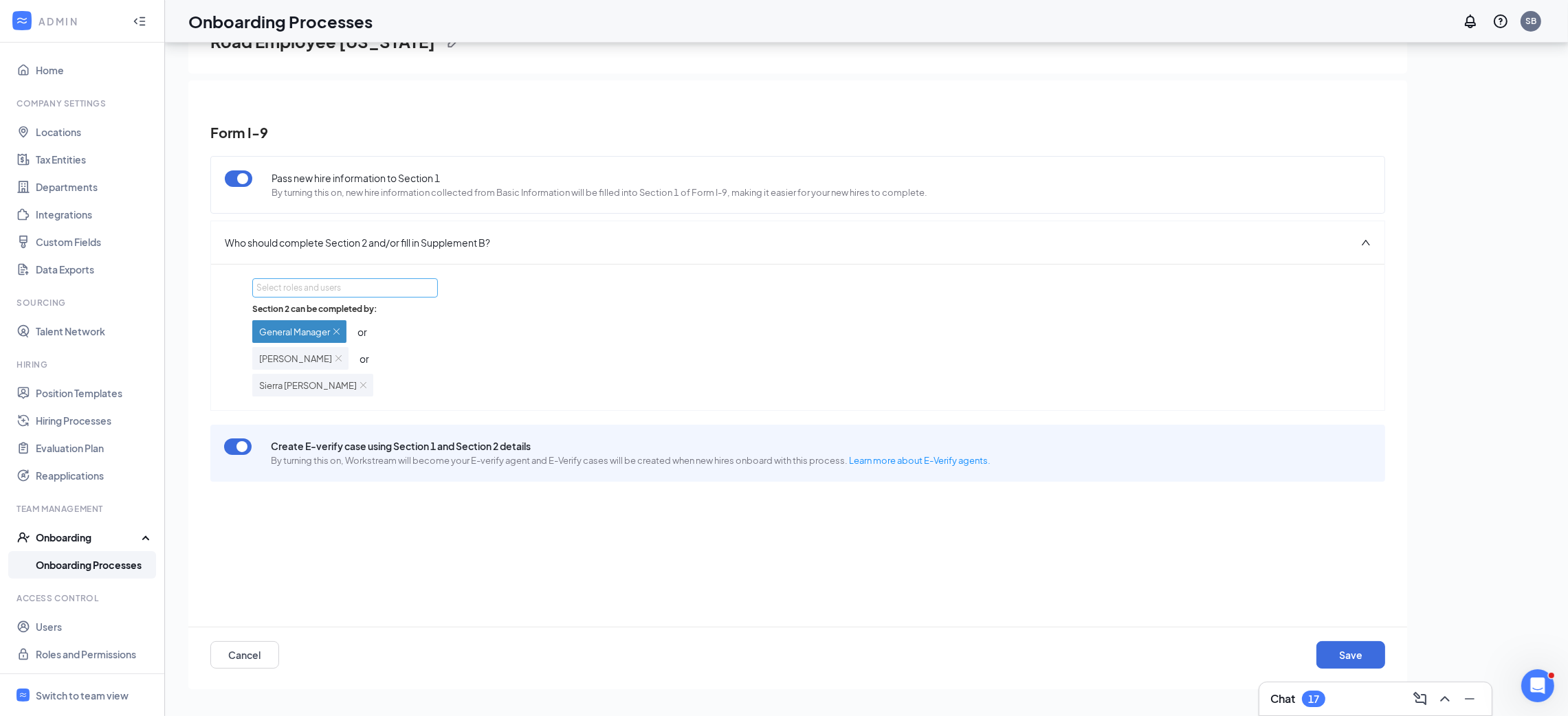
click at [386, 285] on div "Select roles and users" at bounding box center [342, 288] width 170 height 14
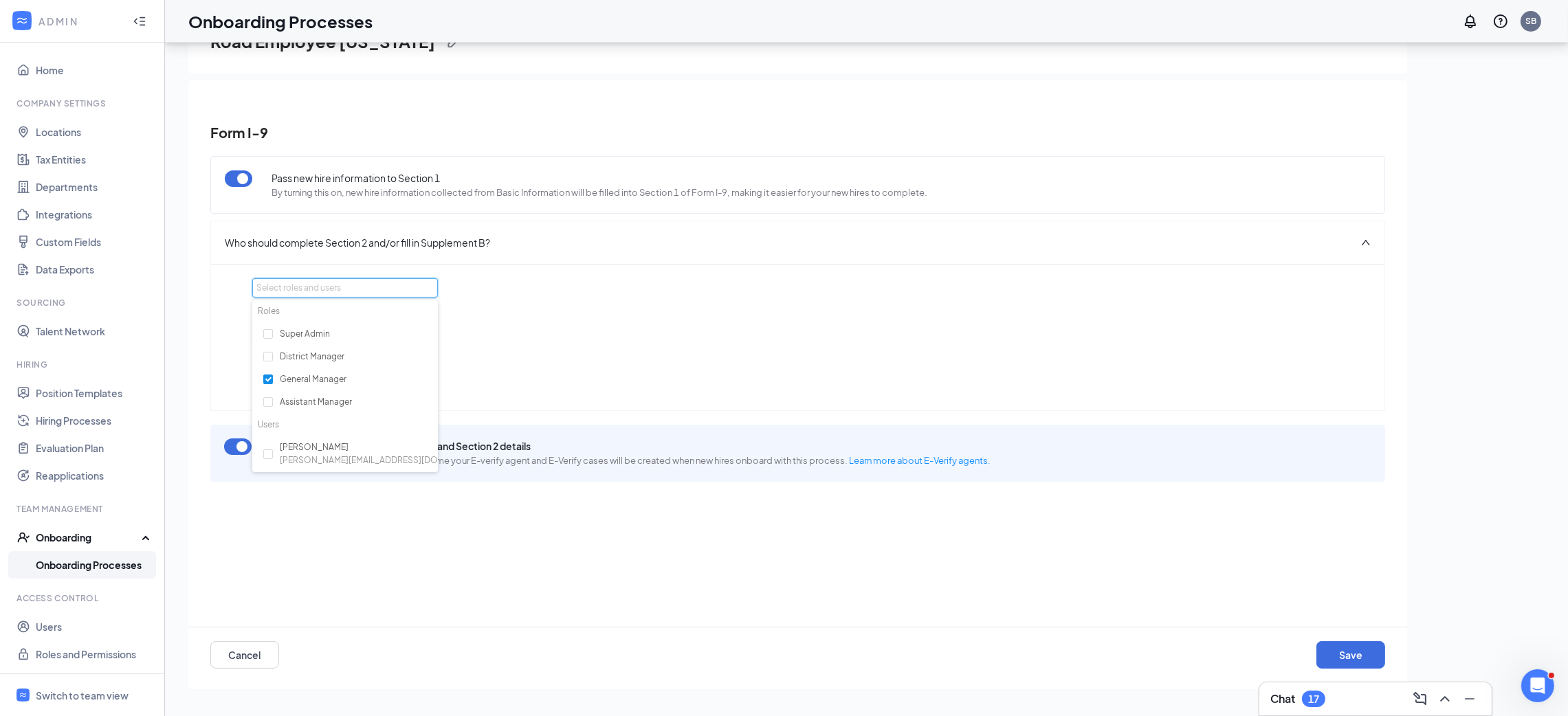
scroll to position [0, 0]
click at [549, 363] on div "Section 2 can be completed by: General Manager or [PERSON_NAME] or [PERSON_NAME]" at bounding box center [797, 349] width 1090 height 93
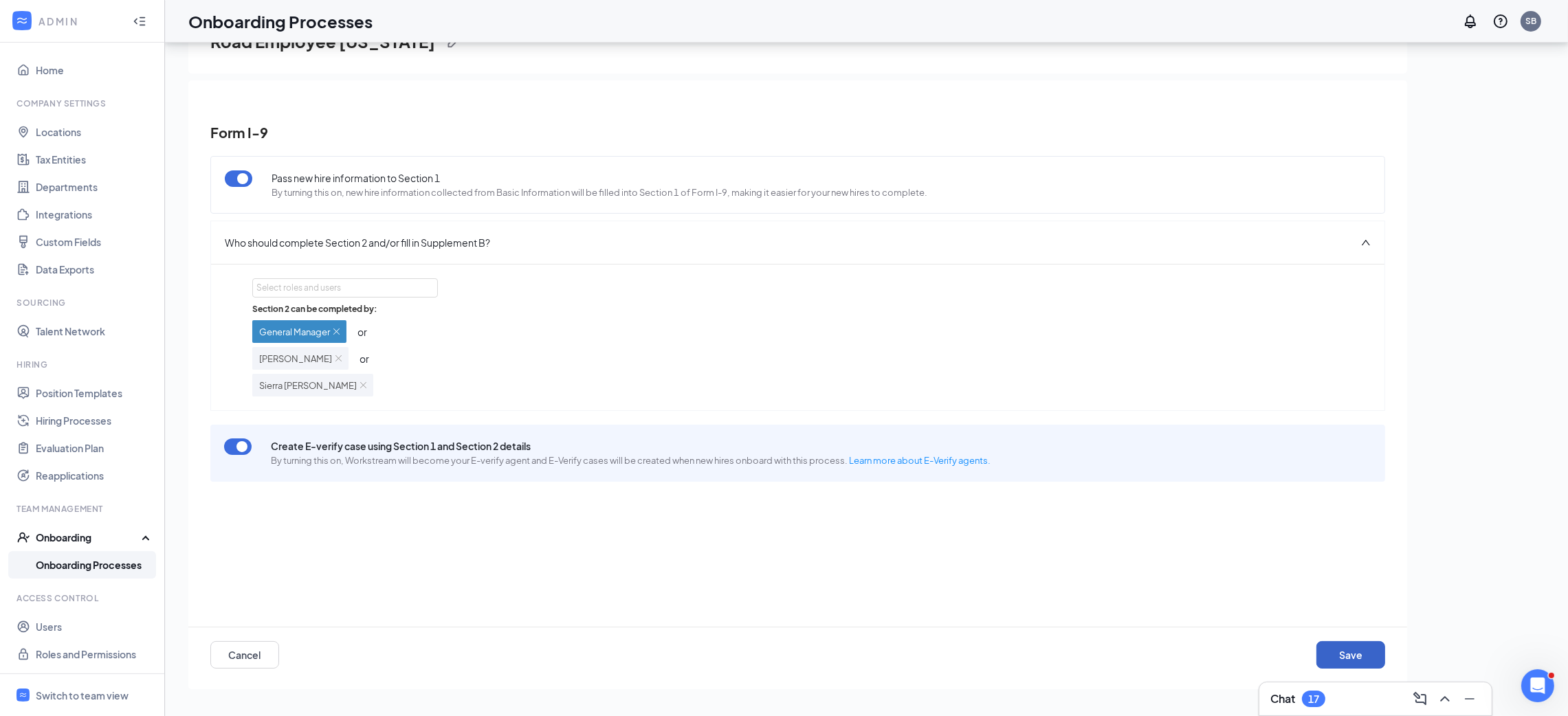
click at [1349, 642] on button "Save" at bounding box center [1351, 654] width 69 height 27
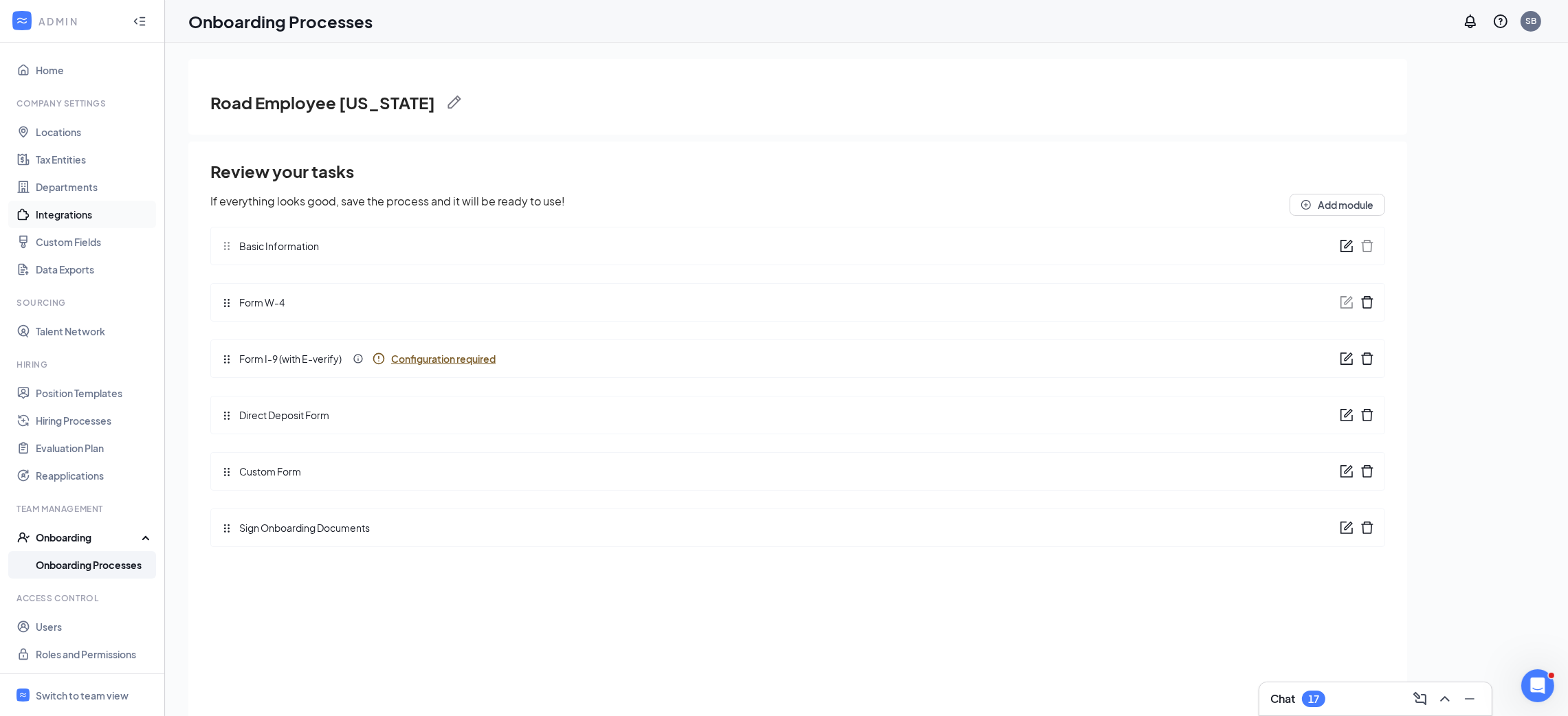
click at [100, 225] on link "Integrations" at bounding box center [95, 214] width 118 height 27
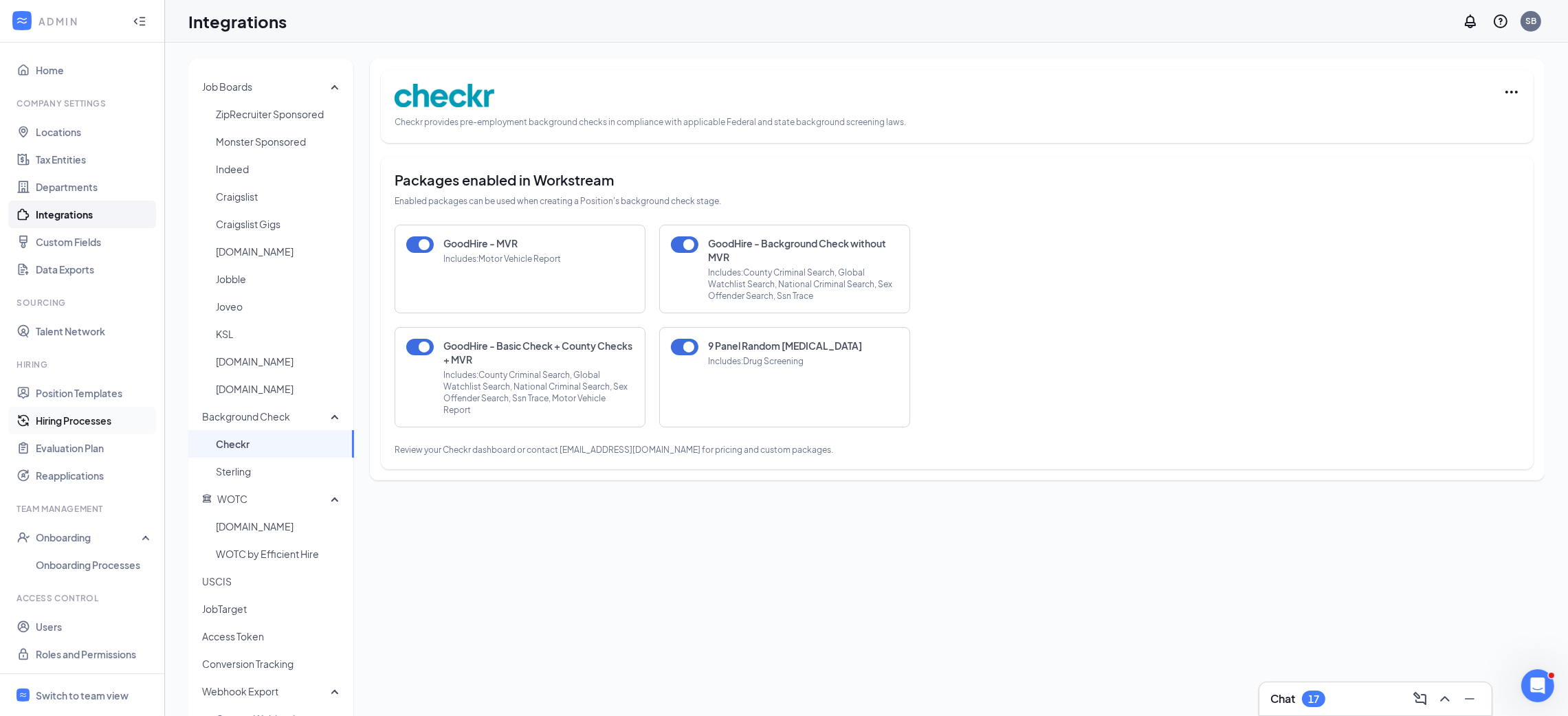
click at [109, 419] on link "Hiring Processes" at bounding box center [95, 420] width 118 height 27
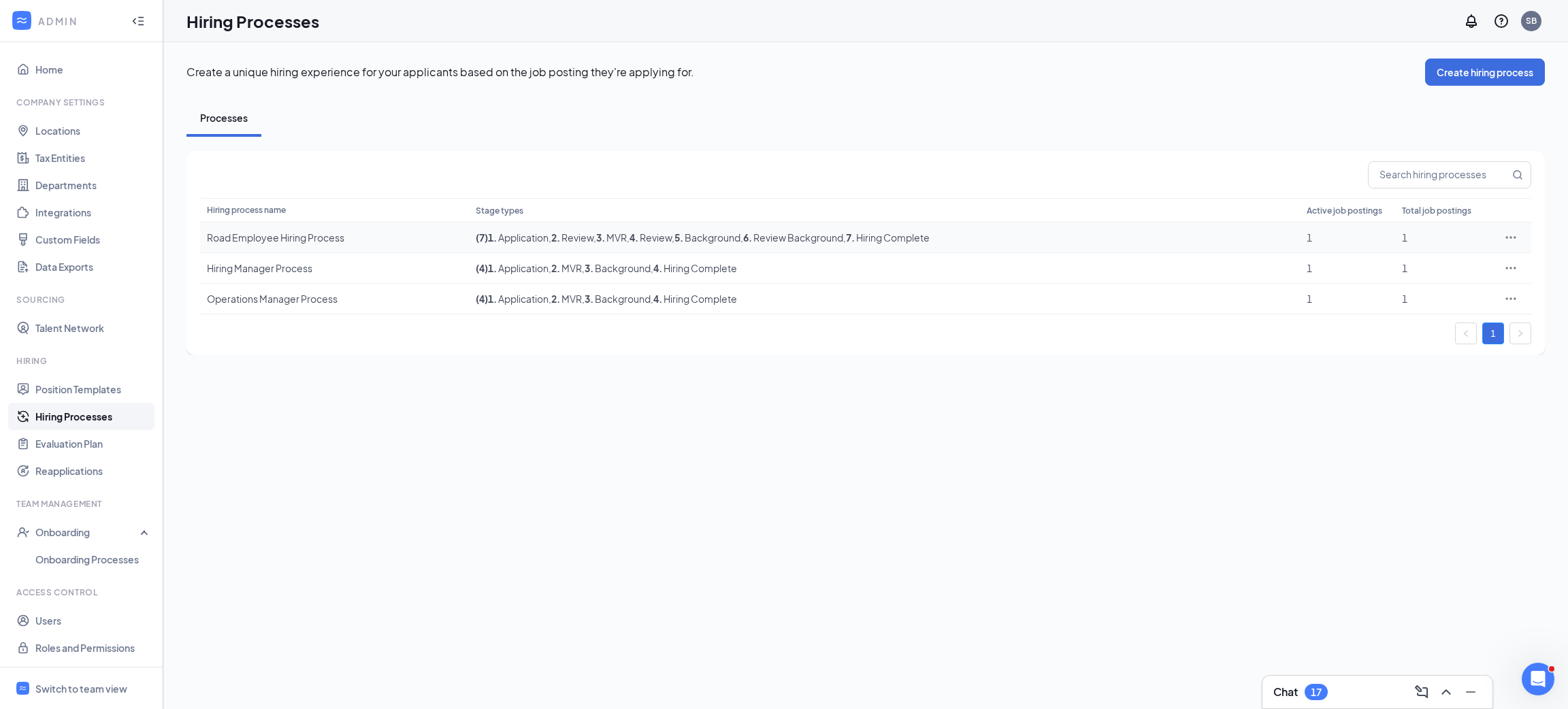
click at [308, 240] on div "Road Employee Hiring Process" at bounding box center [335, 237] width 256 height 14
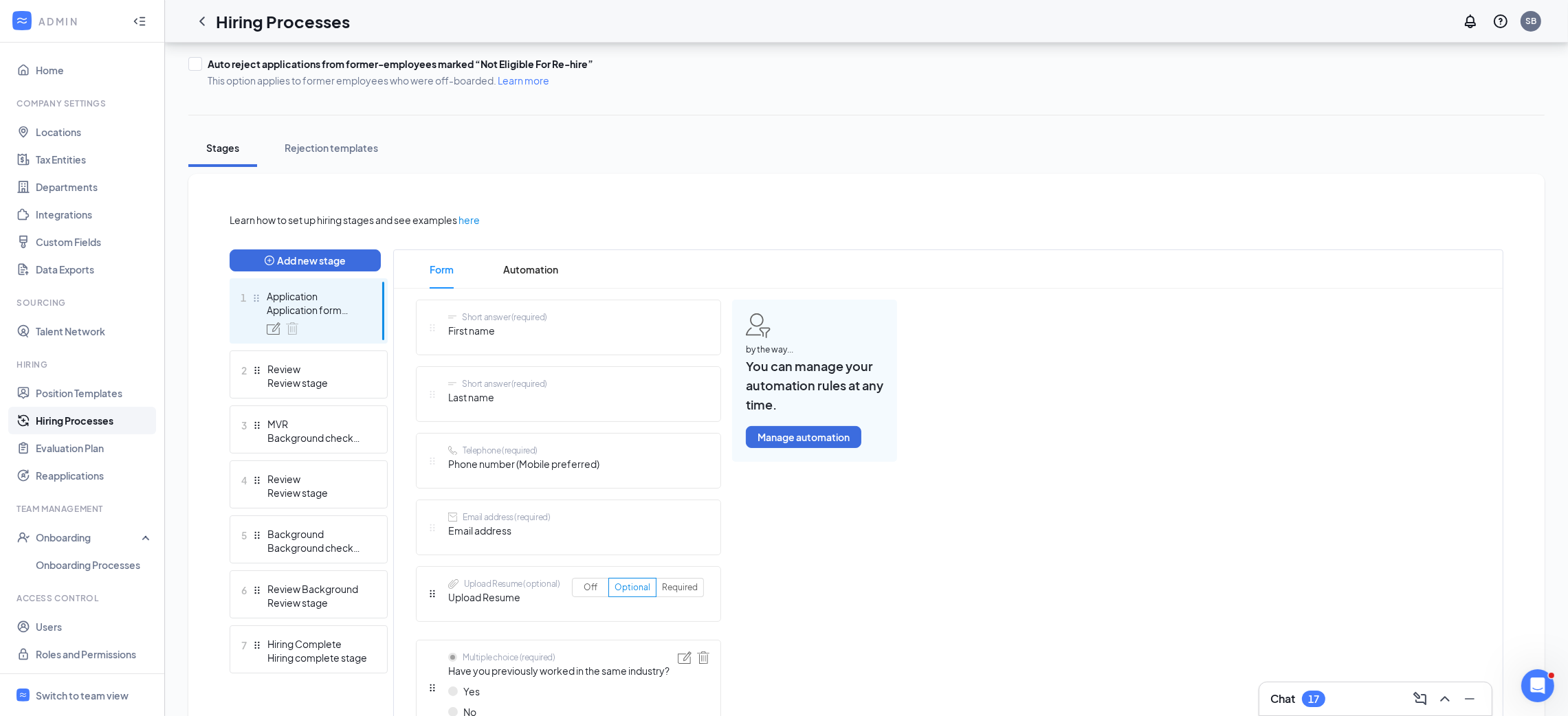
scroll to position [206, 0]
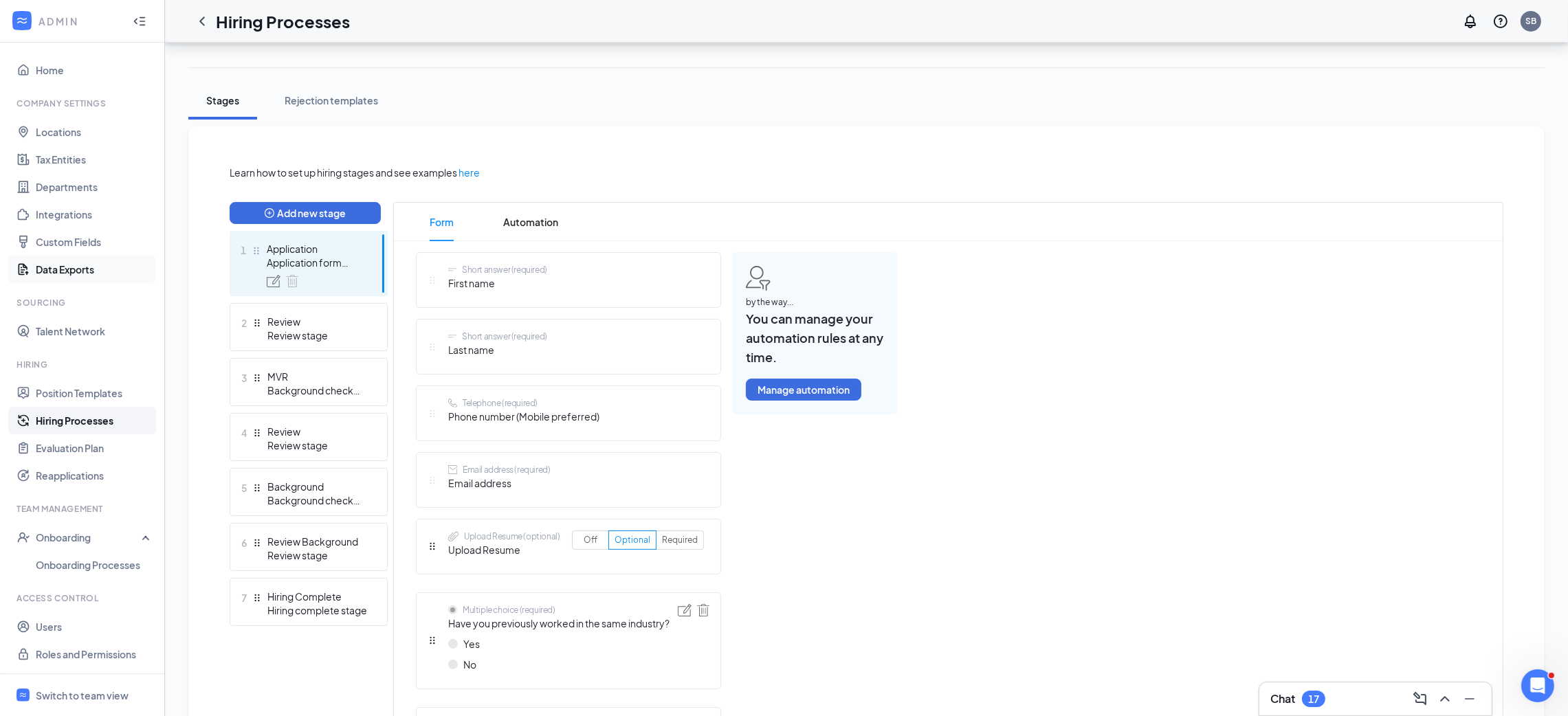
click at [108, 264] on link "Data Exports" at bounding box center [95, 269] width 118 height 27
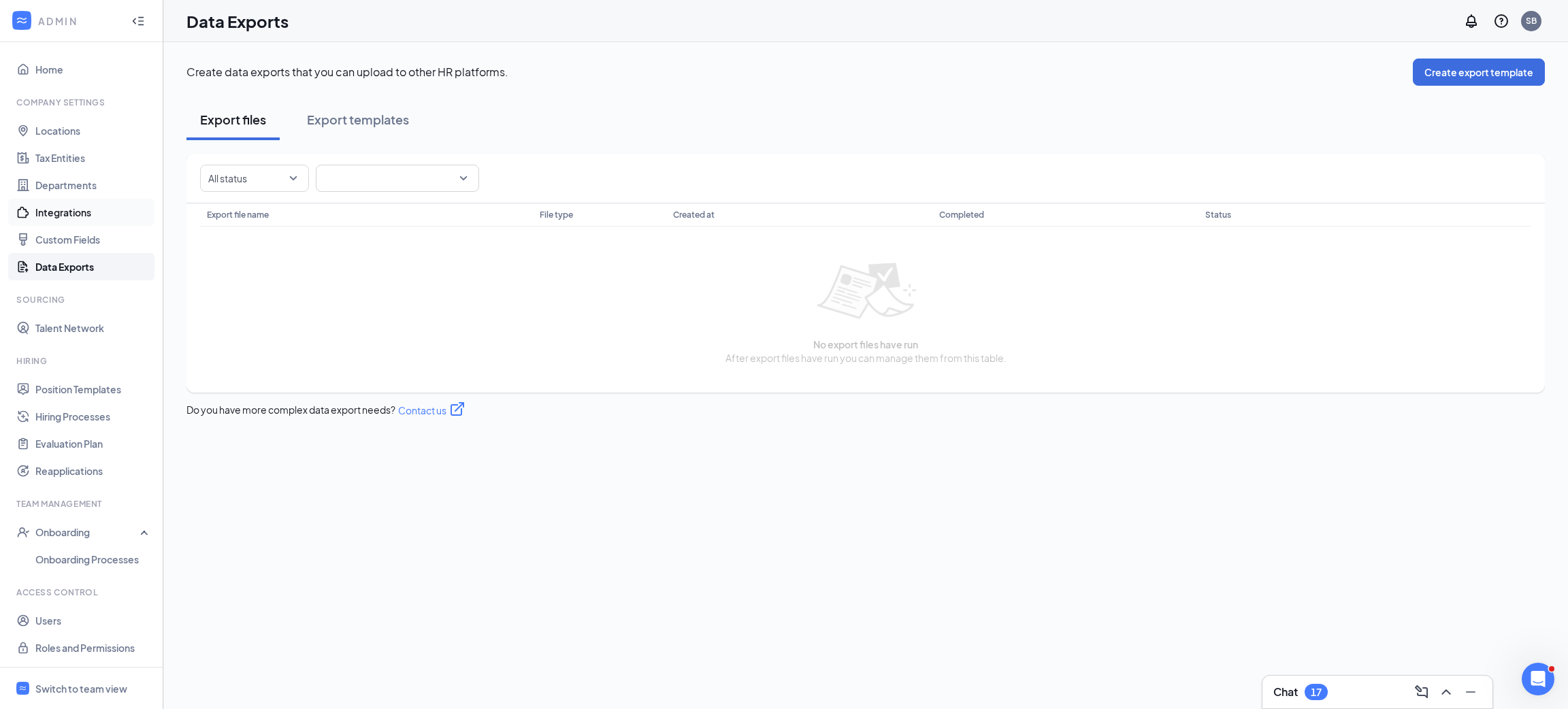
click at [70, 214] on link "Integrations" at bounding box center [94, 212] width 117 height 27
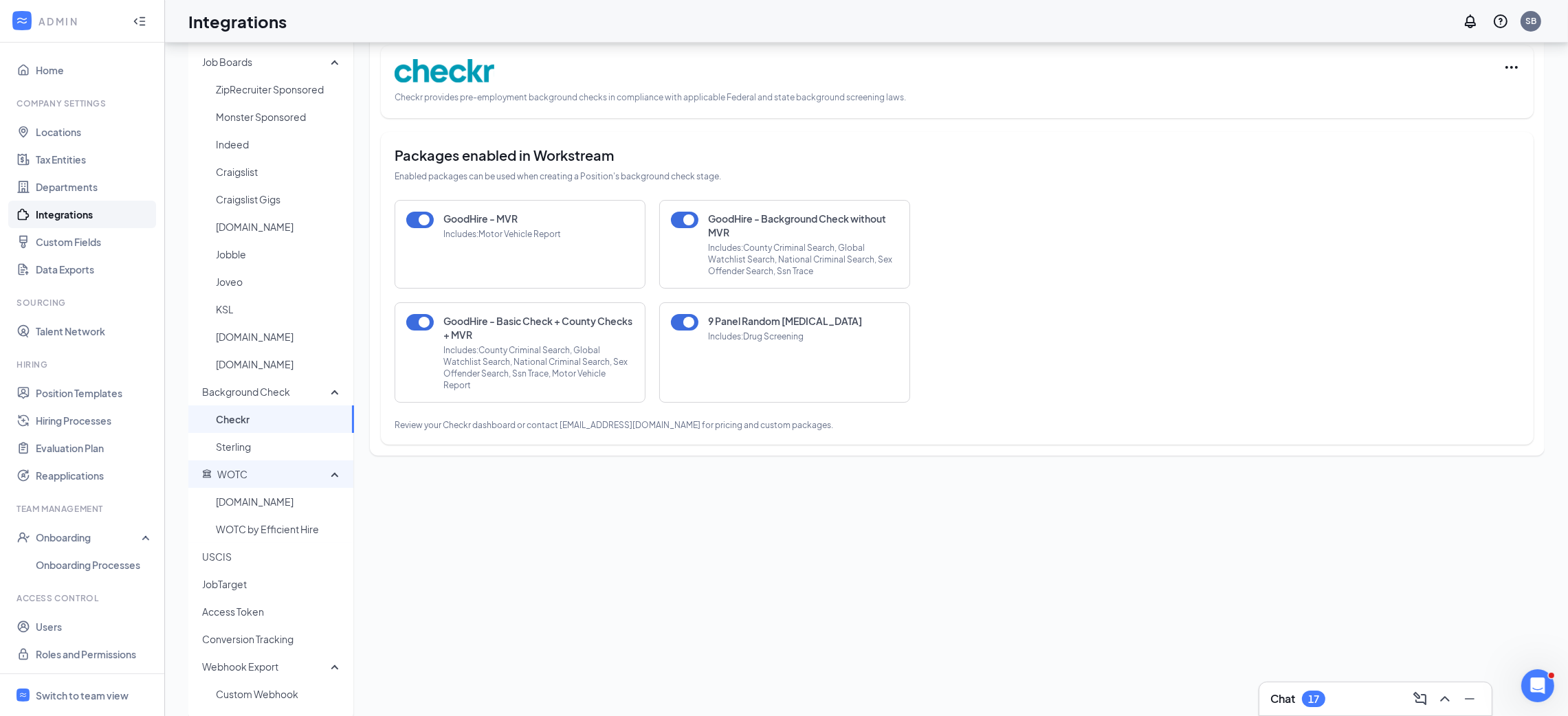
scroll to position [48, 0]
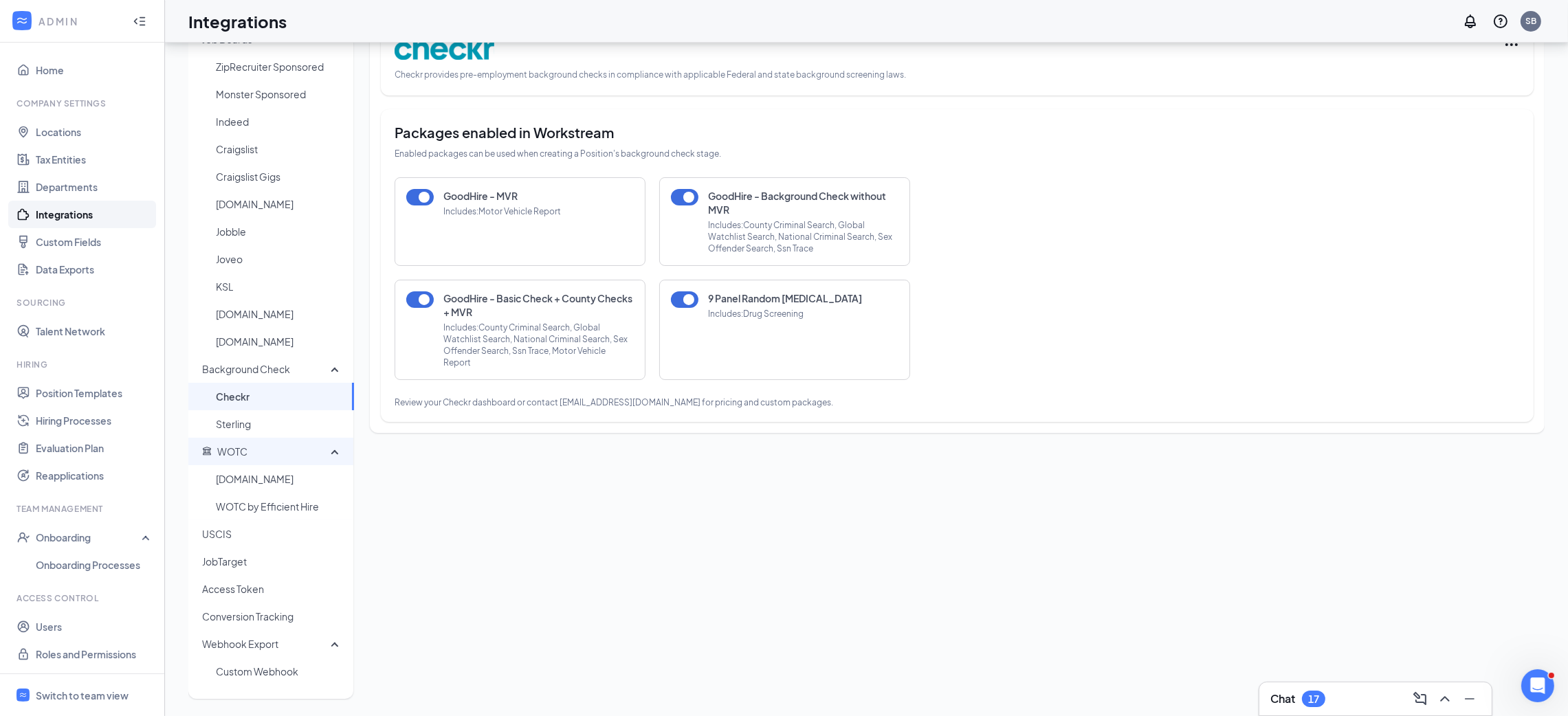
click at [303, 457] on span "WOTC" at bounding box center [266, 451] width 128 height 27
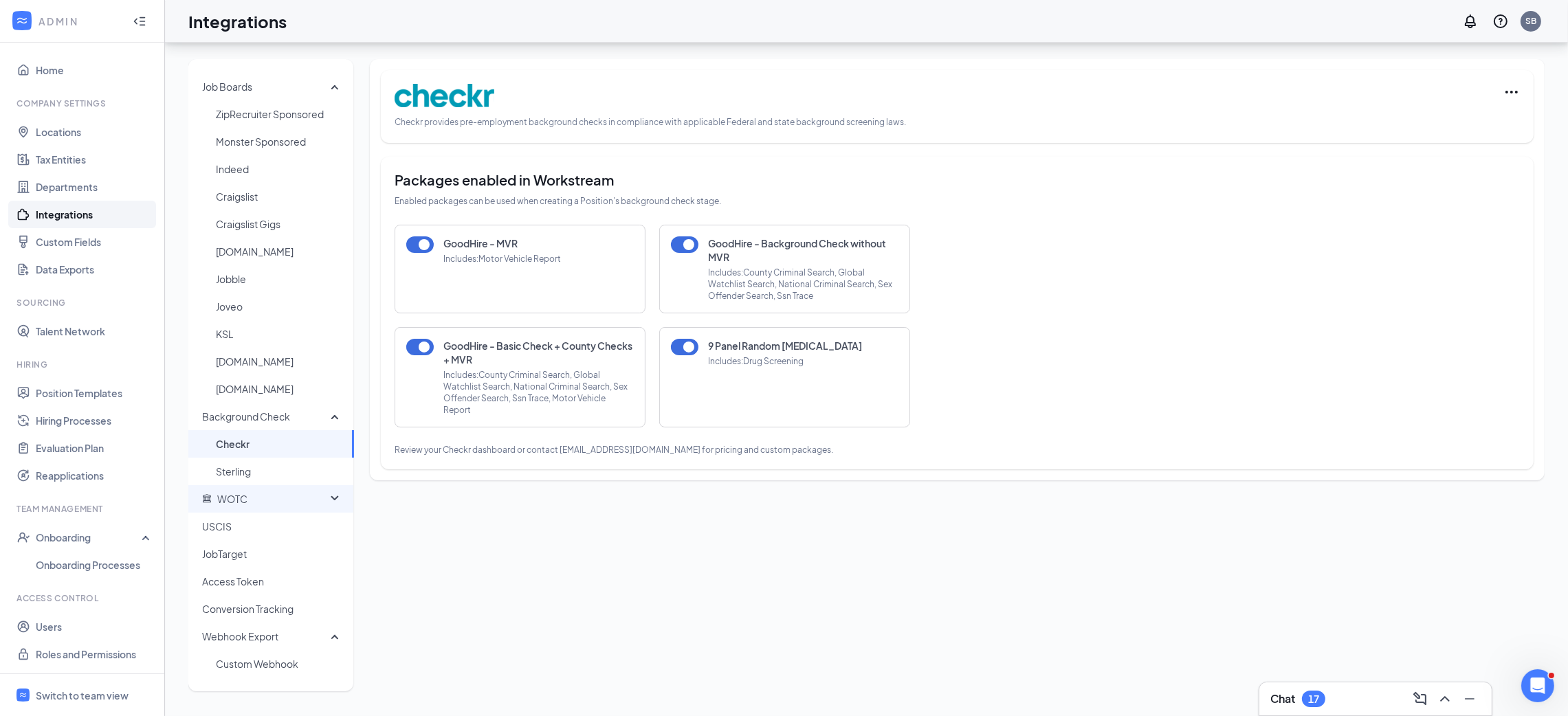
scroll to position [0, 0]
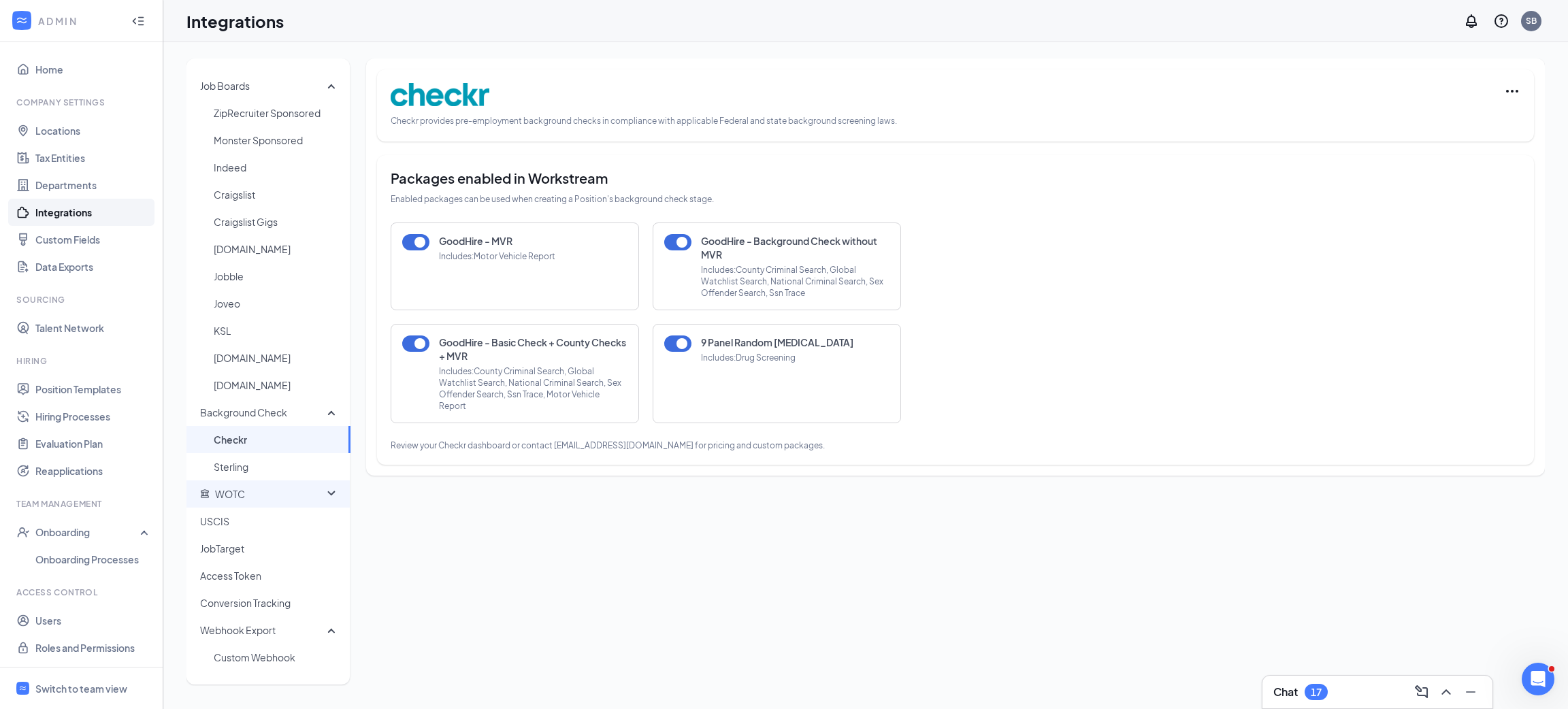
click at [279, 490] on span "WOTC" at bounding box center [263, 494] width 127 height 27
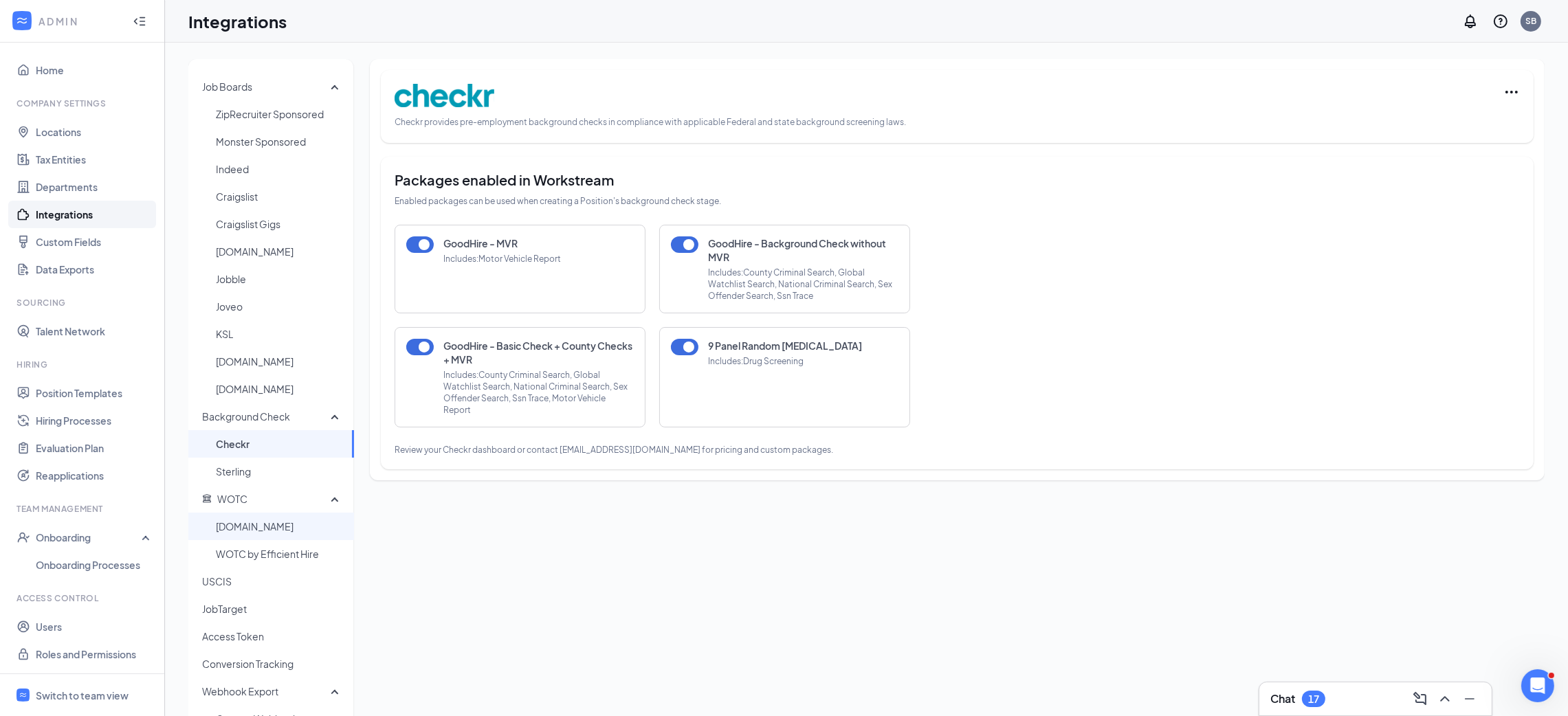
click at [259, 524] on span "[DOMAIN_NAME]" at bounding box center [279, 526] width 127 height 27
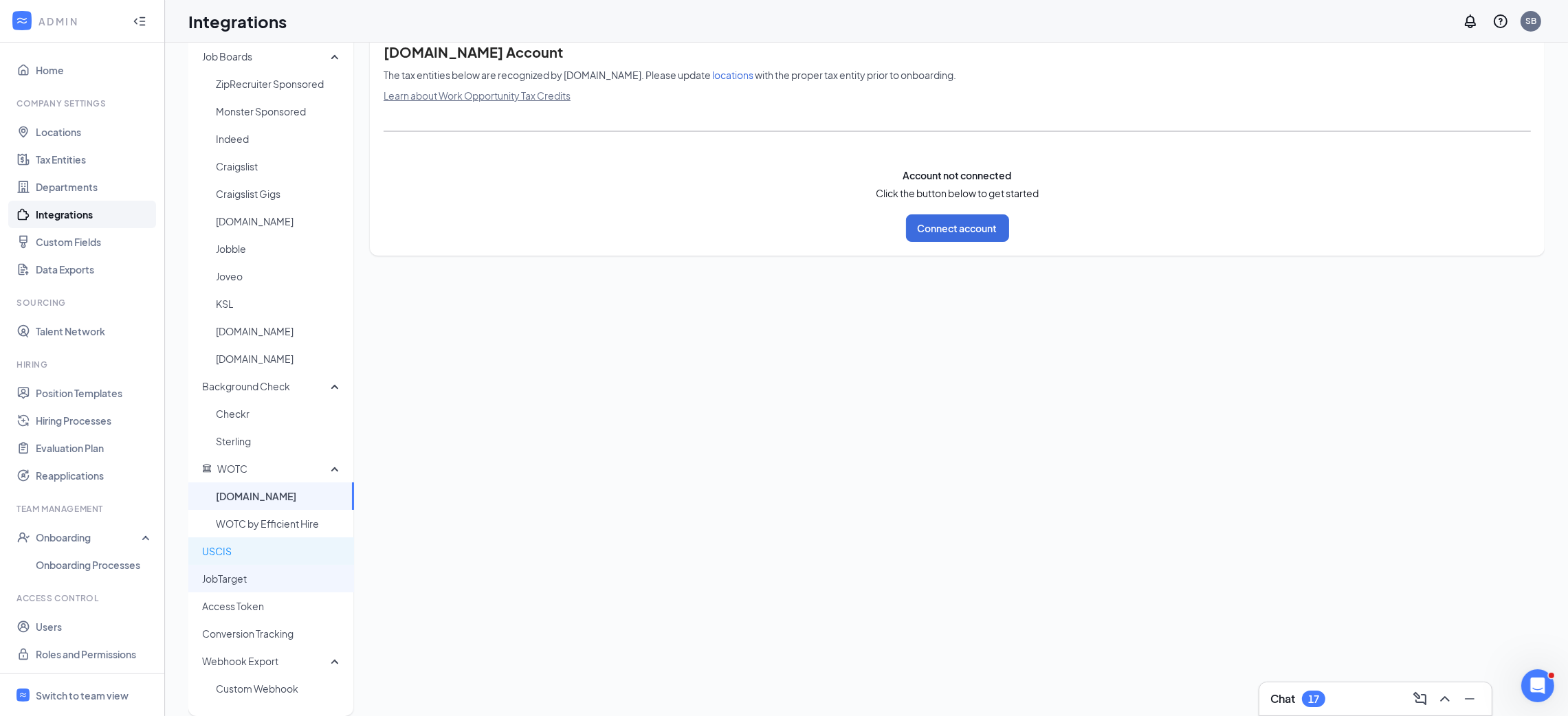
scroll to position [48, 0]
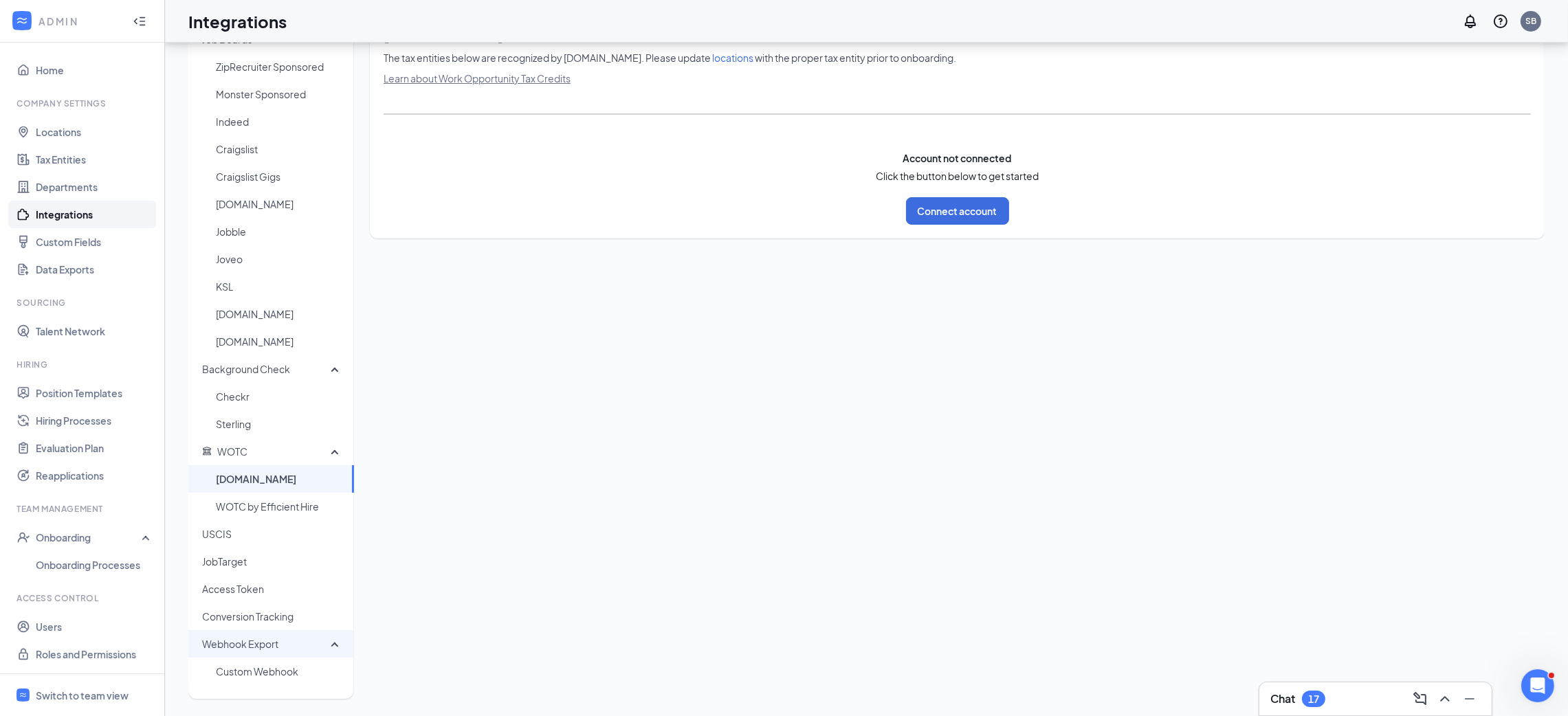
click at [333, 644] on div "Webhook Export" at bounding box center [271, 644] width 165 height 27
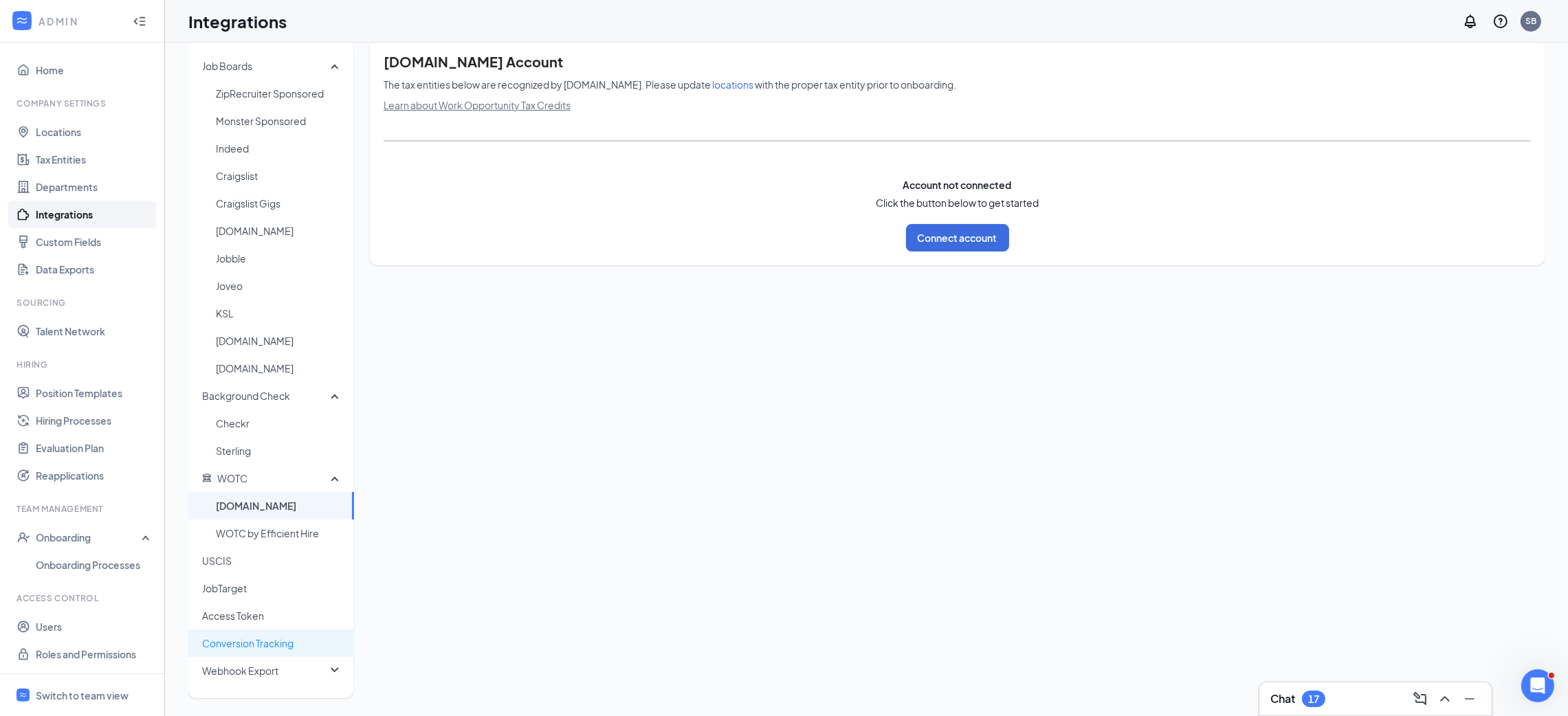
scroll to position [19, 0]
click at [240, 61] on span "Job Boards" at bounding box center [227, 67] width 50 height 13
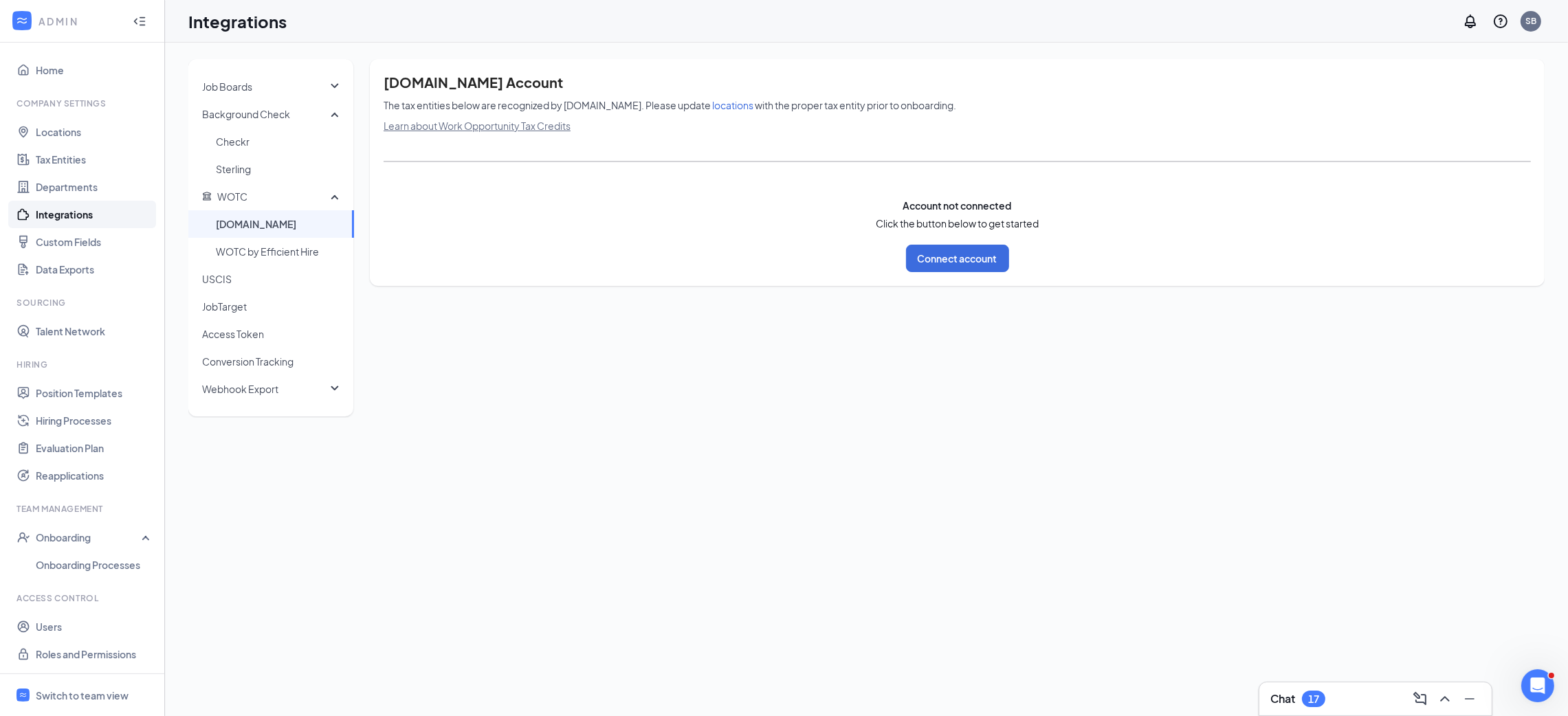
scroll to position [0, 0]
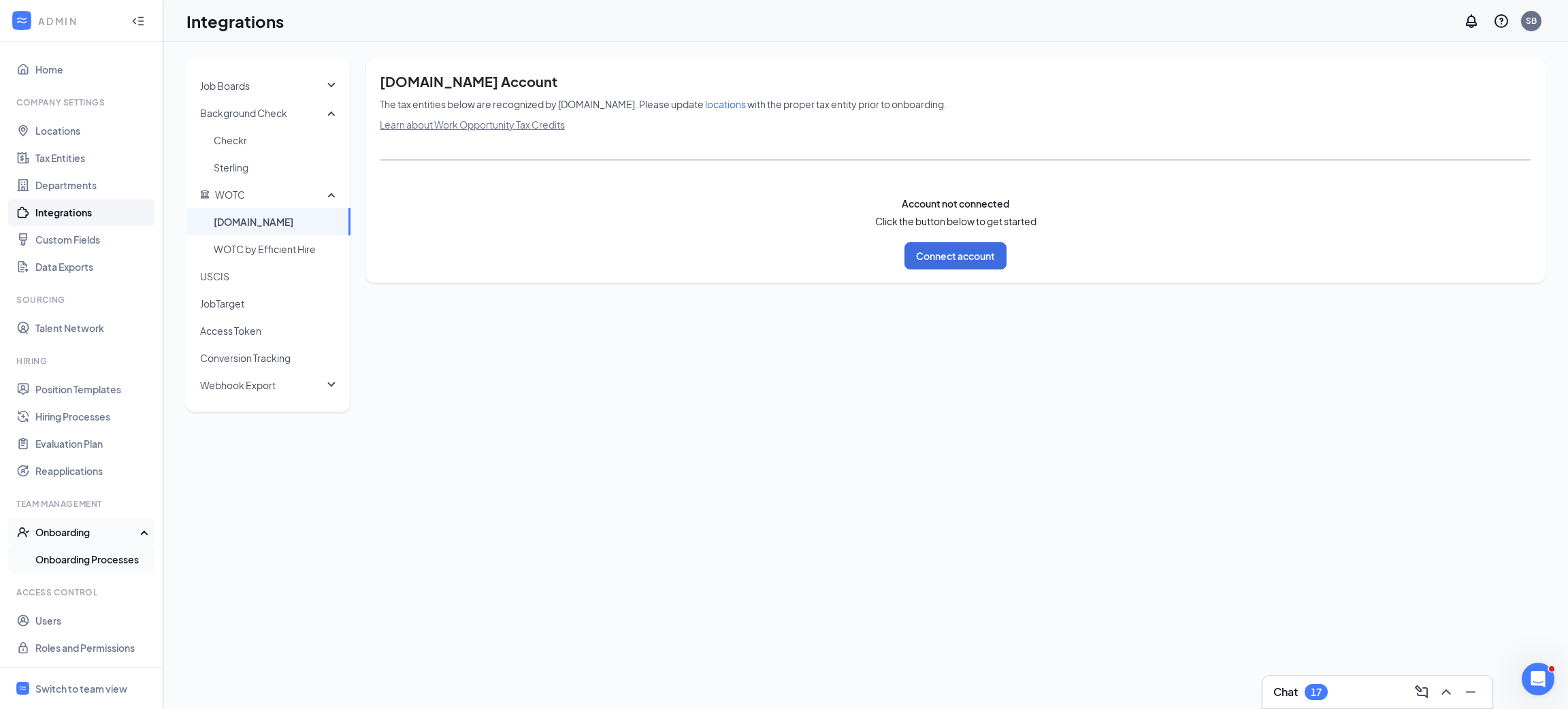
click at [66, 551] on link "Onboarding Processes" at bounding box center [94, 559] width 117 height 27
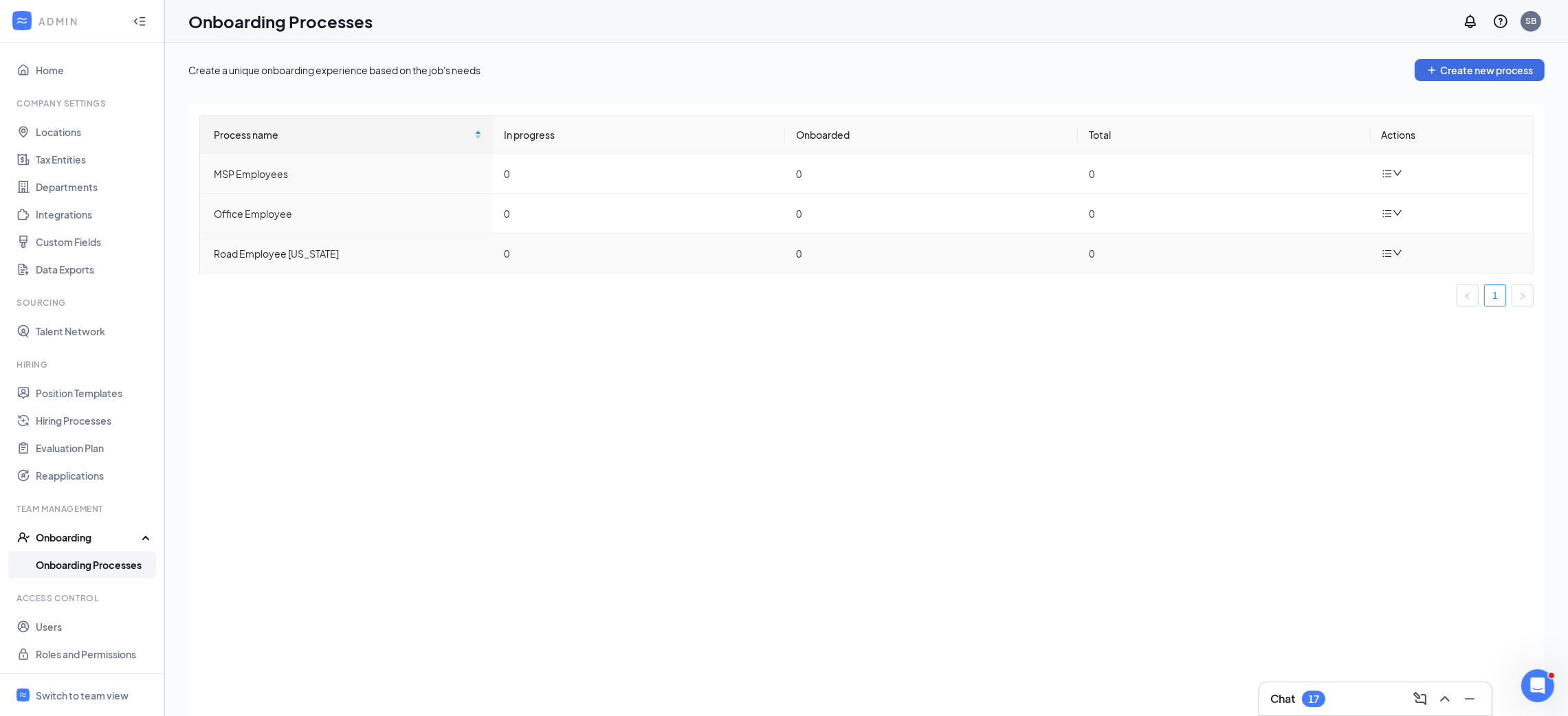
click at [295, 271] on td "Road Employee [US_STATE]" at bounding box center [346, 253] width 293 height 39
click at [303, 255] on div "Road Employee [US_STATE]" at bounding box center [348, 254] width 268 height 15
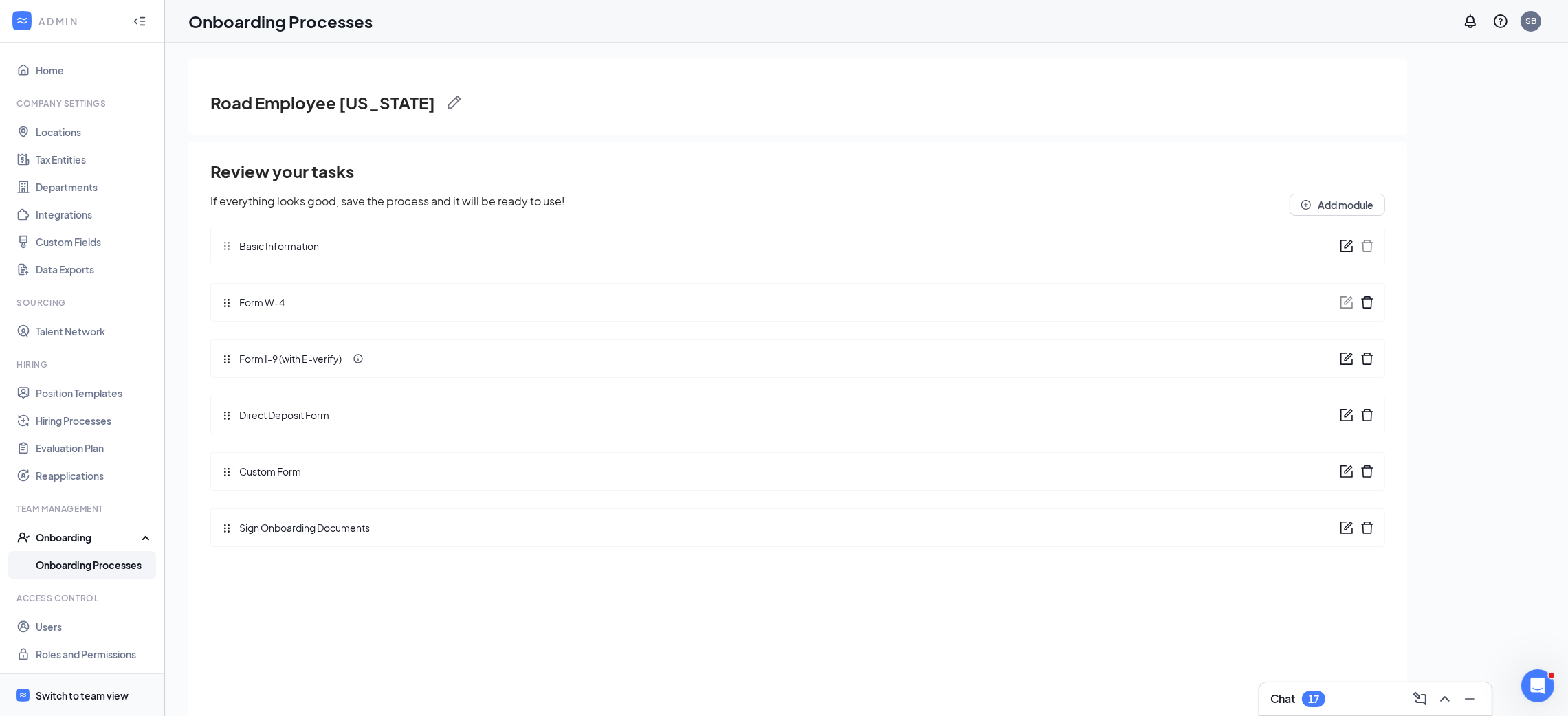
click at [65, 696] on div "Switch to team view" at bounding box center [82, 696] width 93 height 14
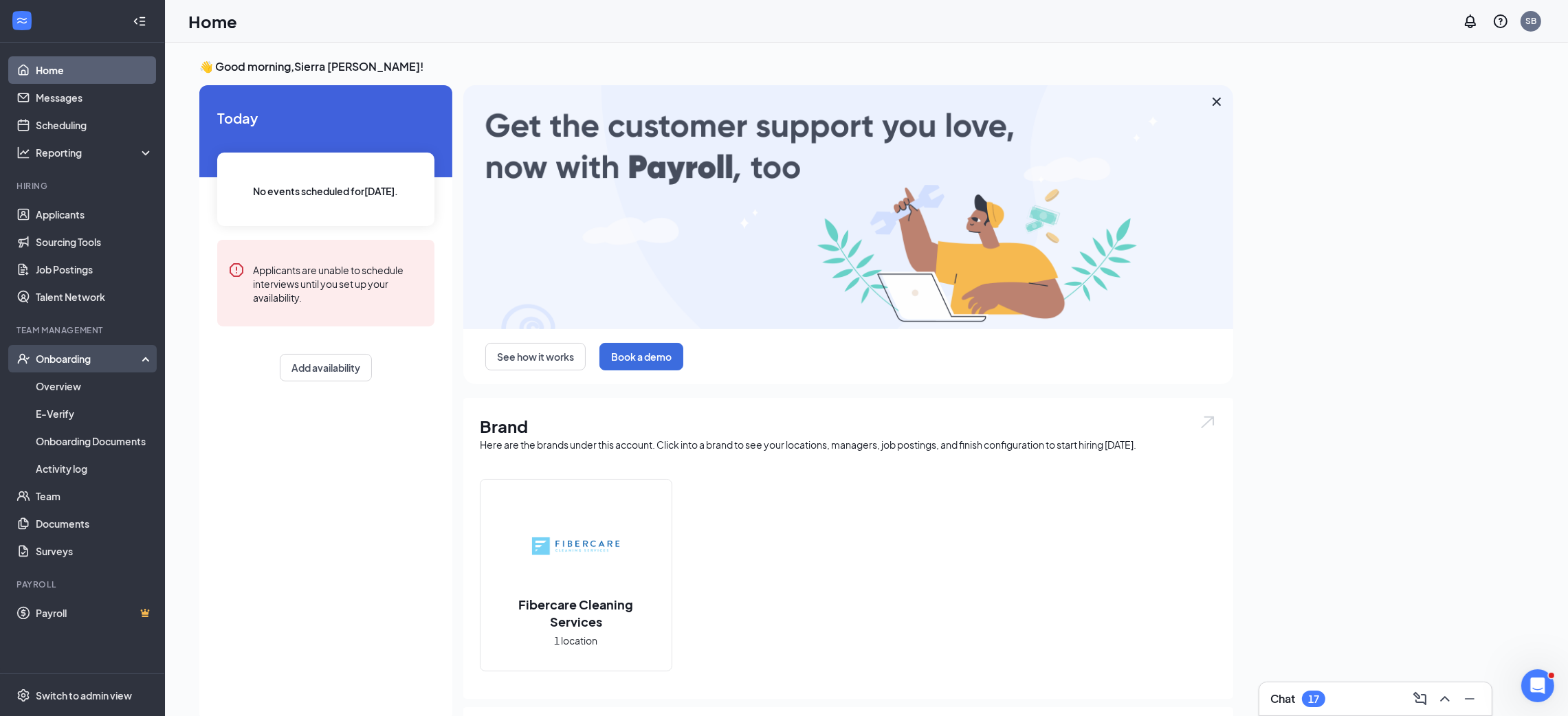
click at [94, 357] on div "Onboarding" at bounding box center [88, 359] width 106 height 14
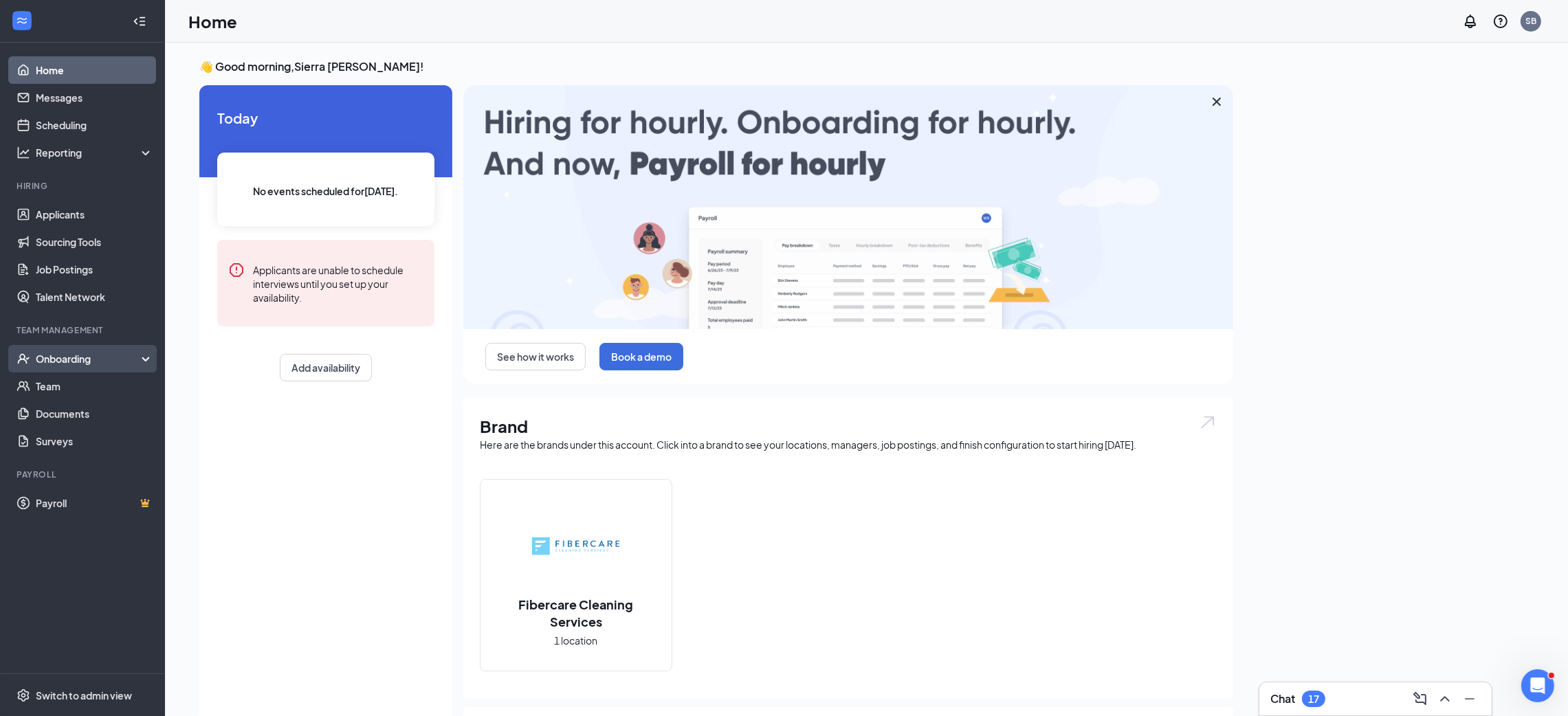
click at [94, 357] on div "Onboarding" at bounding box center [88, 359] width 106 height 14
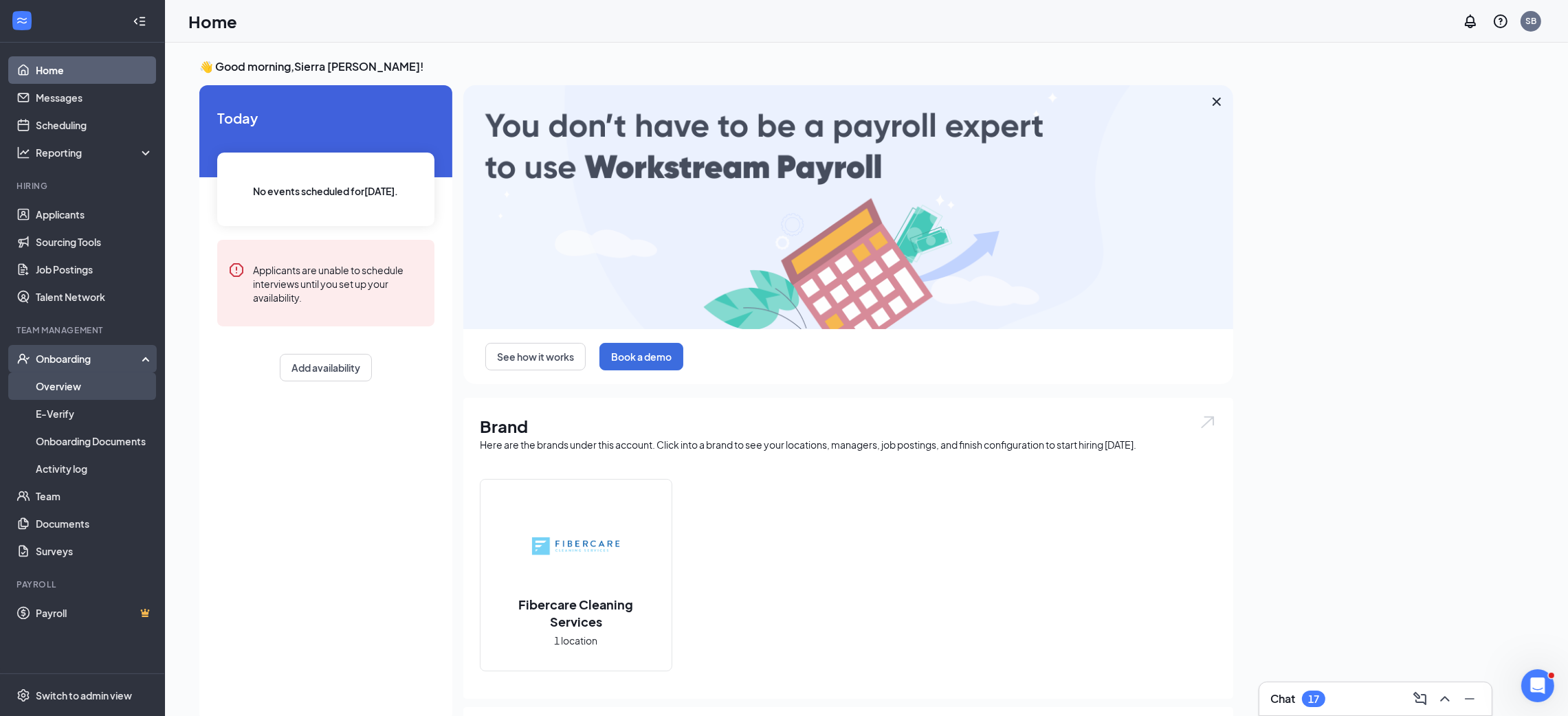
click at [81, 391] on link "Overview" at bounding box center [95, 386] width 118 height 27
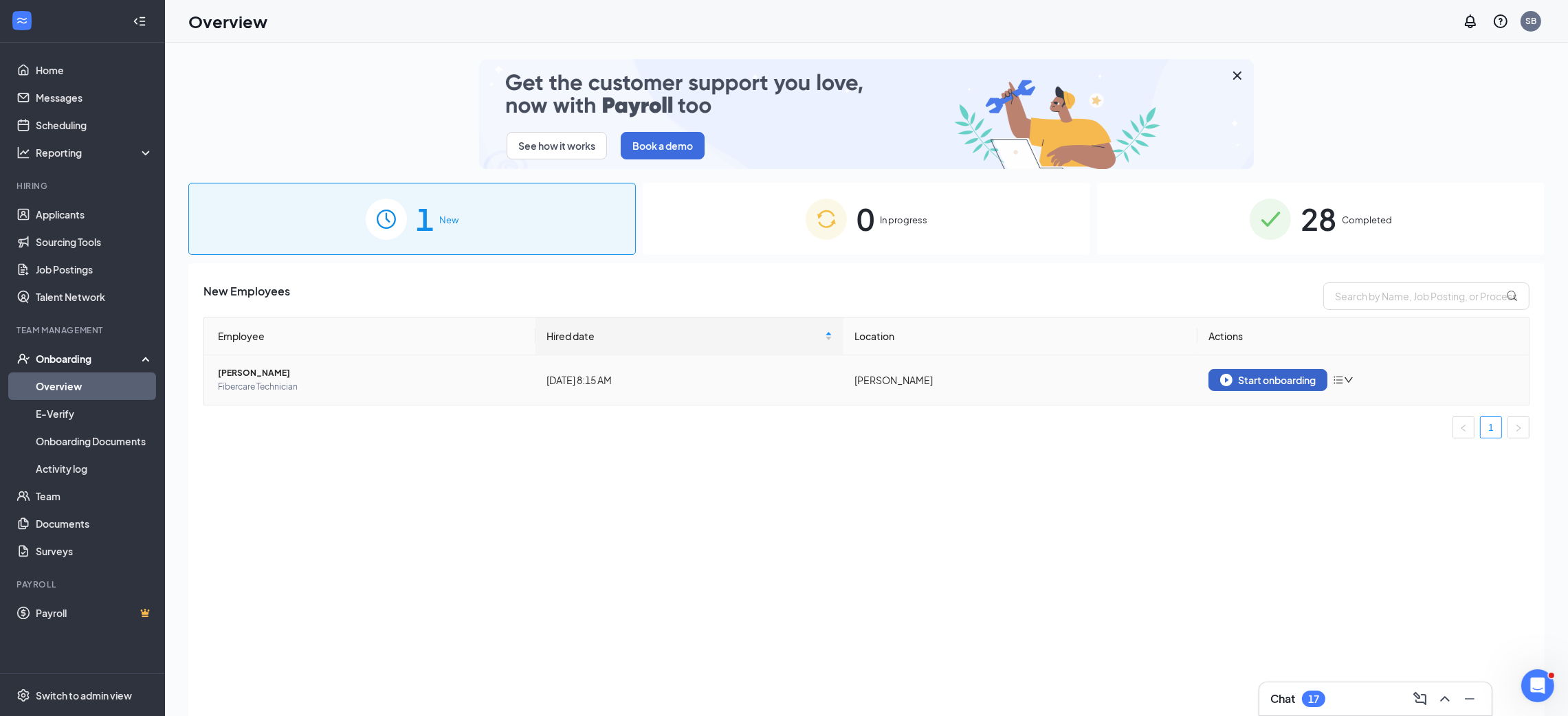
click at [1228, 372] on button "Start onboarding" at bounding box center [1268, 379] width 119 height 22
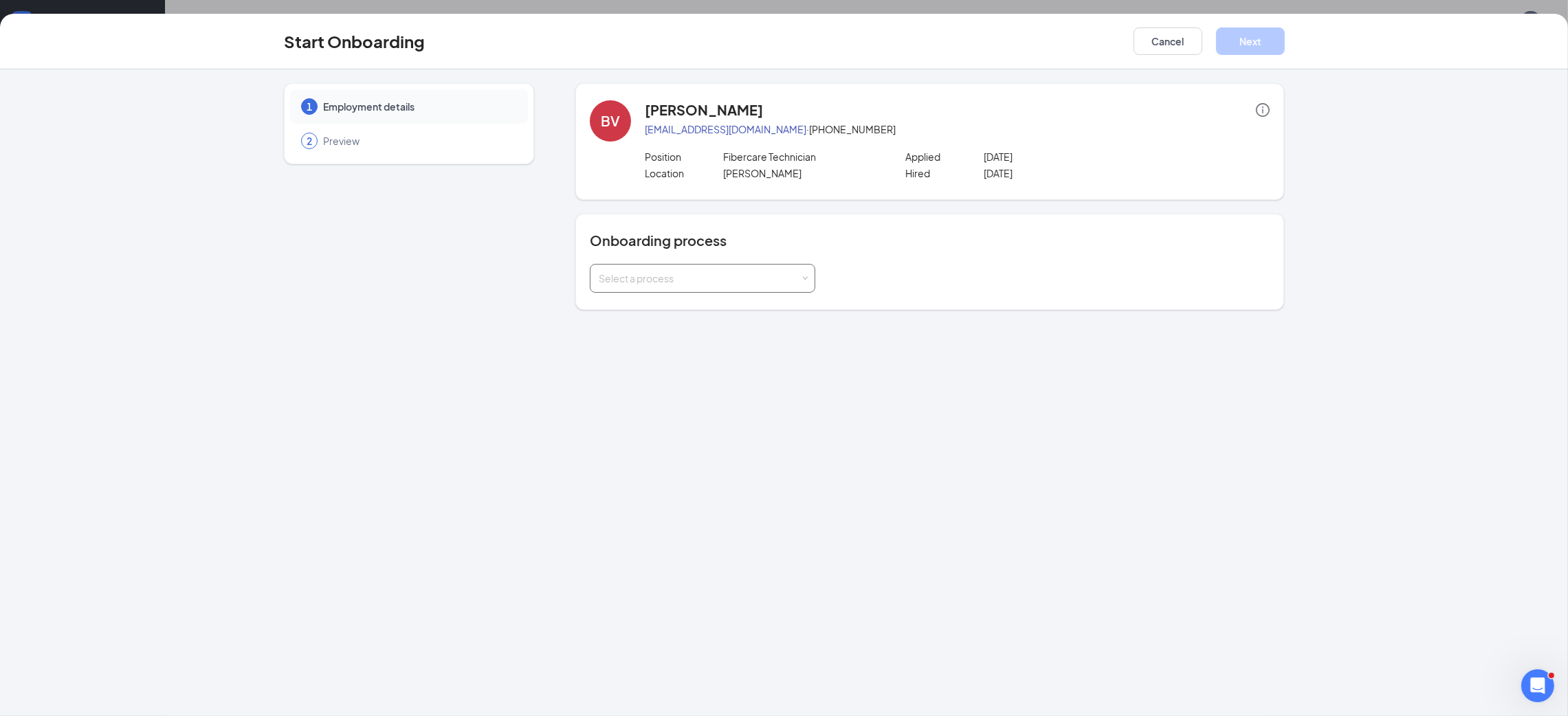
click at [698, 276] on div "Select a process" at bounding box center [699, 278] width 201 height 14
click at [681, 351] on span "Road Employee [US_STATE]" at bounding box center [658, 356] width 125 height 13
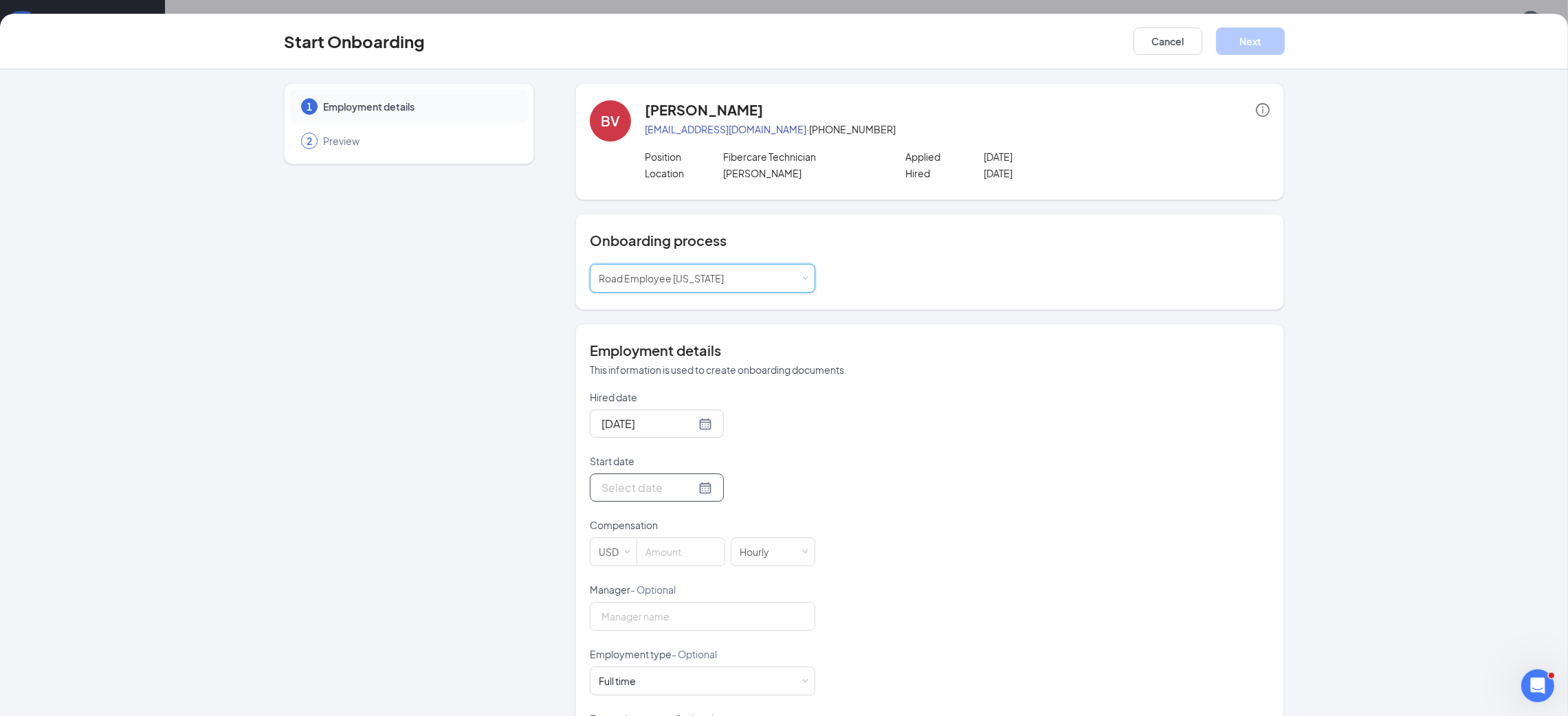
click at [645, 486] on input "Start date" at bounding box center [649, 487] width 94 height 18
type input "[DATE]"
click at [676, 403] on div "27" at bounding box center [684, 406] width 17 height 17
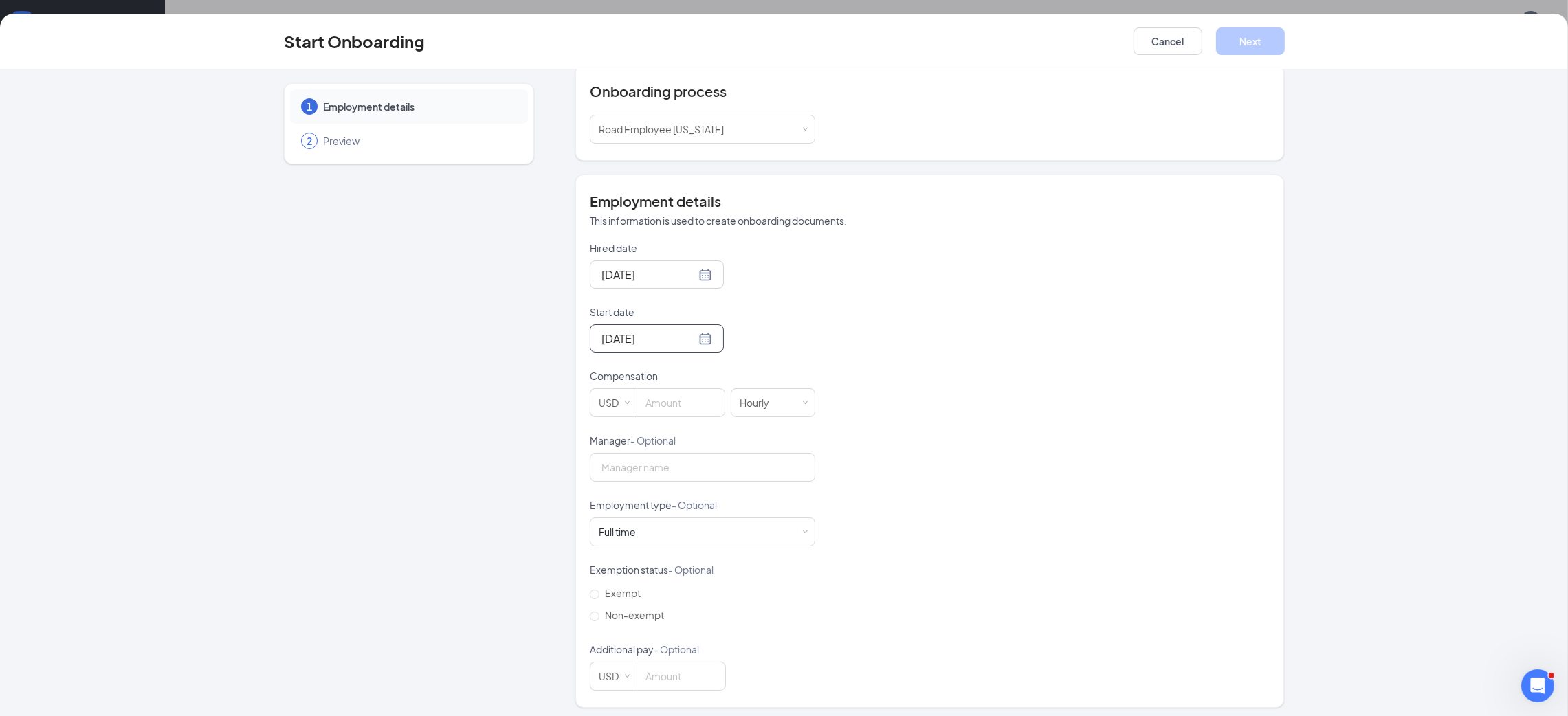
scroll to position [155, 0]
click at [677, 406] on input at bounding box center [681, 397] width 87 height 27
type input "20"
click at [1266, 27] on button "Next" at bounding box center [1250, 41] width 69 height 27
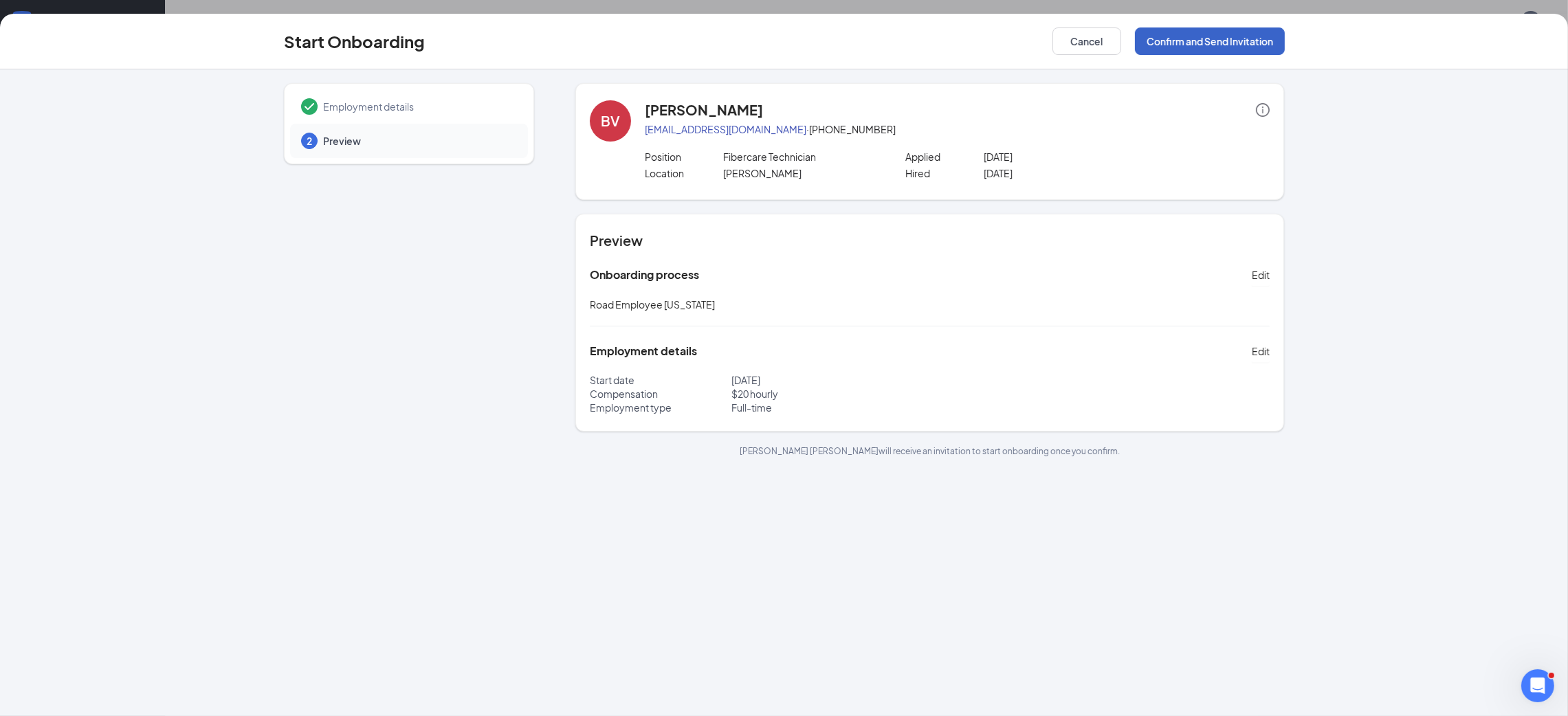
click at [1269, 35] on button "Confirm and Send Invitation" at bounding box center [1210, 41] width 150 height 27
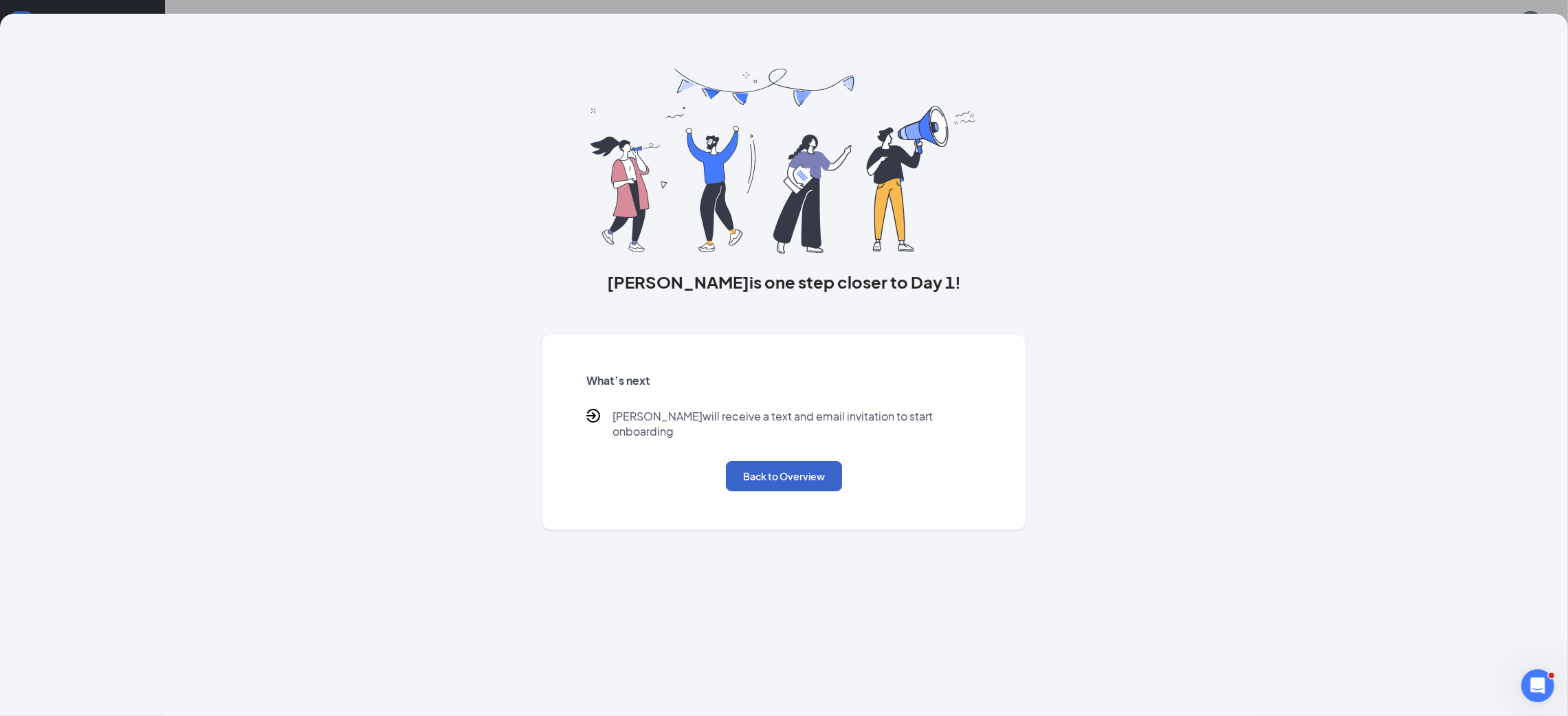
click at [813, 467] on button "Back to Overview" at bounding box center [784, 476] width 116 height 30
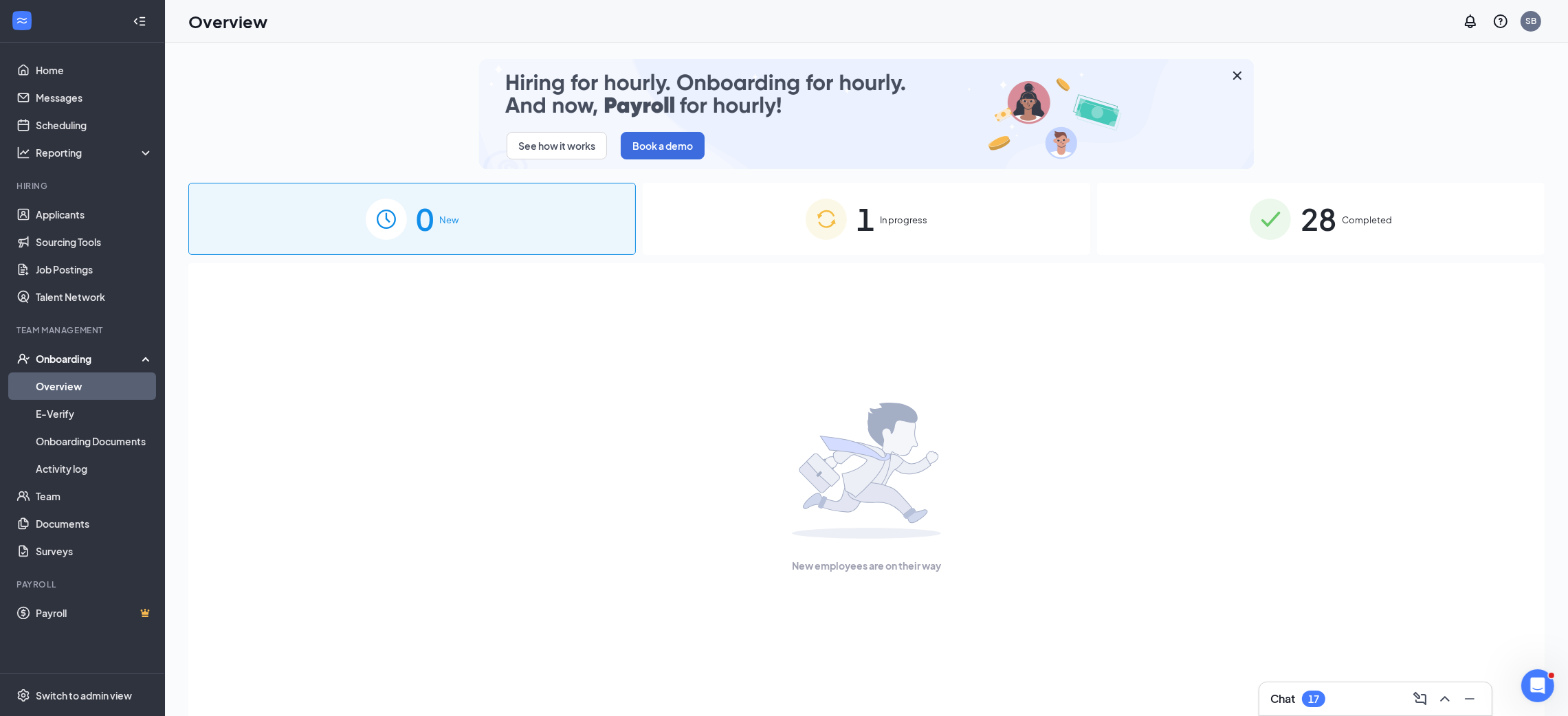
click at [903, 202] on div "1 In progress" at bounding box center [866, 219] width 447 height 72
